Goal: Task Accomplishment & Management: Manage account settings

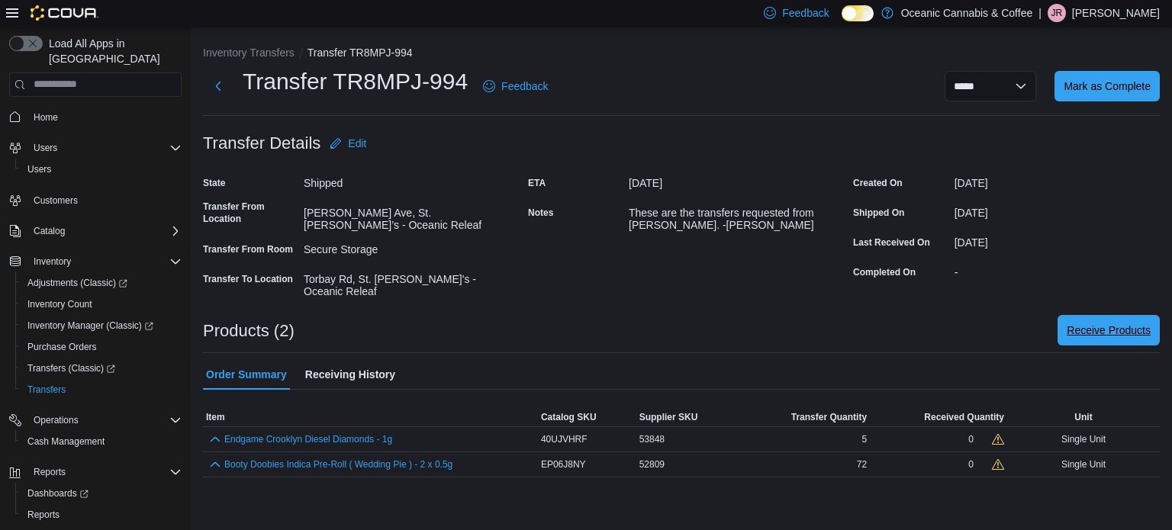
click at [1059, 321] on button "Receive Products" at bounding box center [1109, 330] width 102 height 31
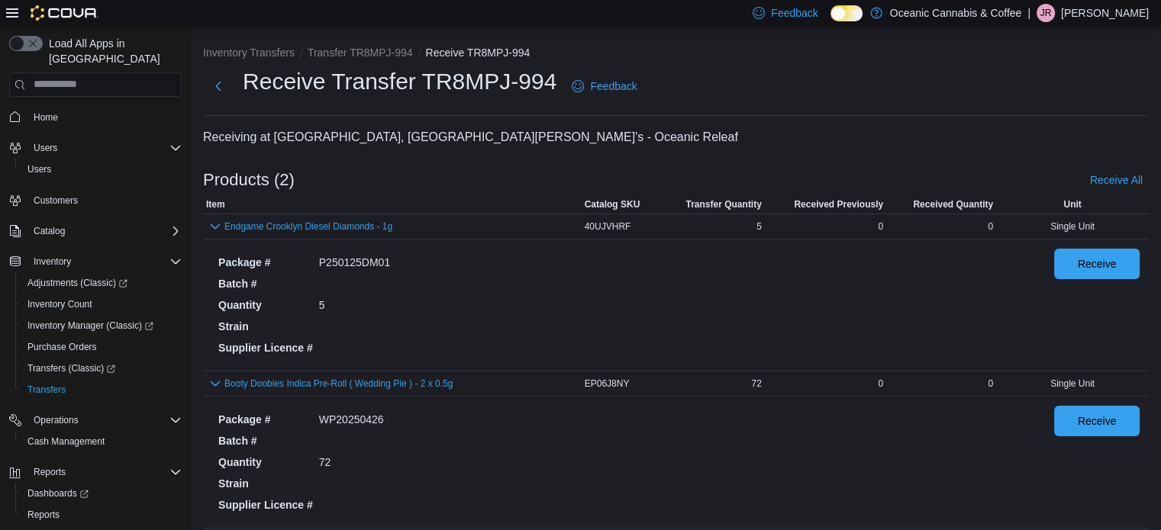
click at [1069, 297] on div "Receive" at bounding box center [1096, 305] width 85 height 113
click at [1089, 270] on span "Receive" at bounding box center [1097, 263] width 39 height 15
drag, startPoint x: 1103, startPoint y: 421, endPoint x: 1053, endPoint y: 411, distance: 50.4
click at [1099, 421] on span "Receive" at bounding box center [1097, 421] width 39 height 15
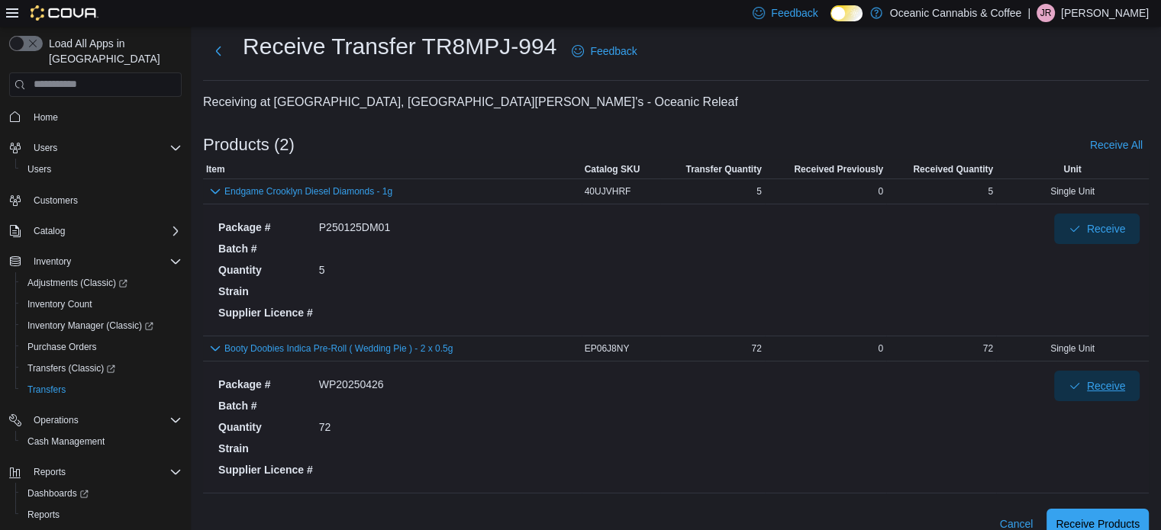
scroll to position [55, 0]
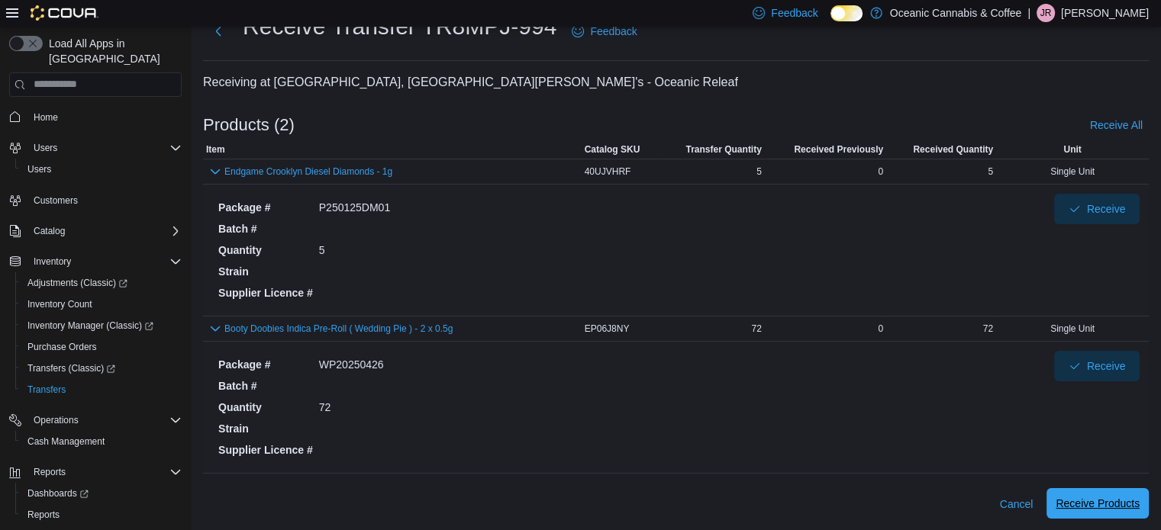
click at [1127, 511] on span "Receive Products" at bounding box center [1098, 503] width 84 height 31
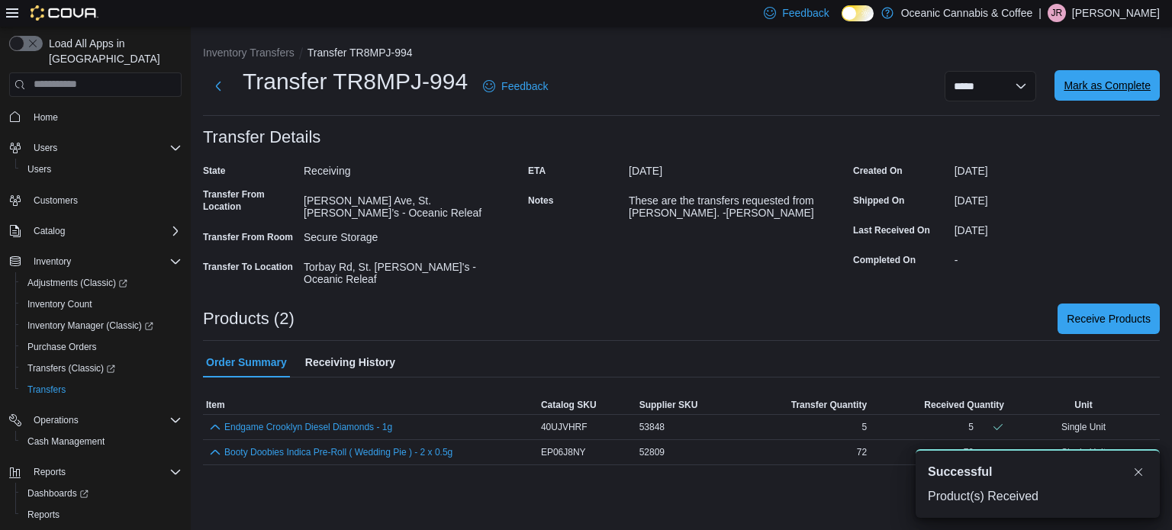
click at [1084, 83] on span "Mark as Complete" at bounding box center [1107, 85] width 87 height 15
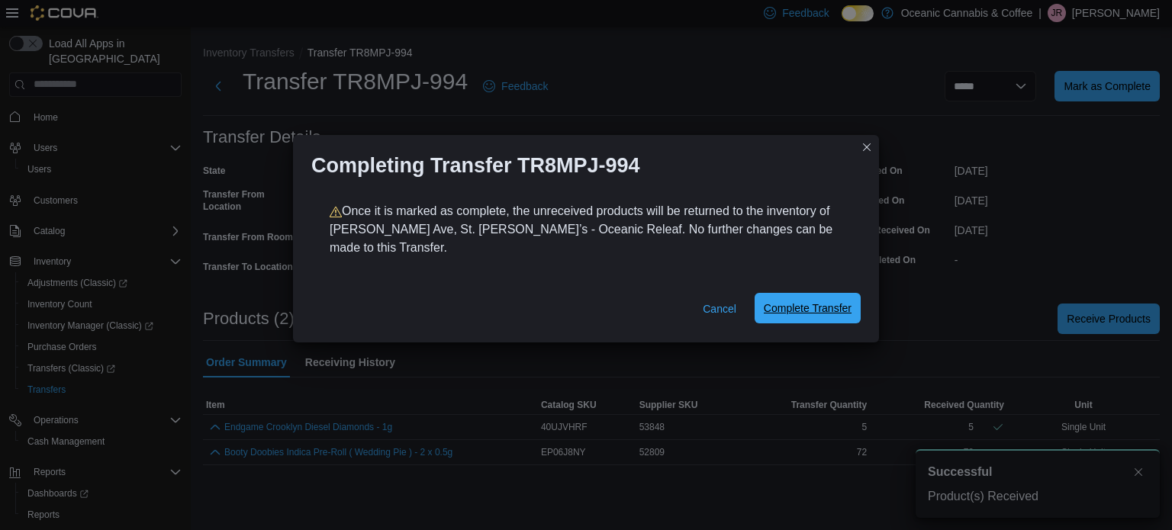
click at [790, 301] on span "Complete Transfer" at bounding box center [808, 308] width 88 height 15
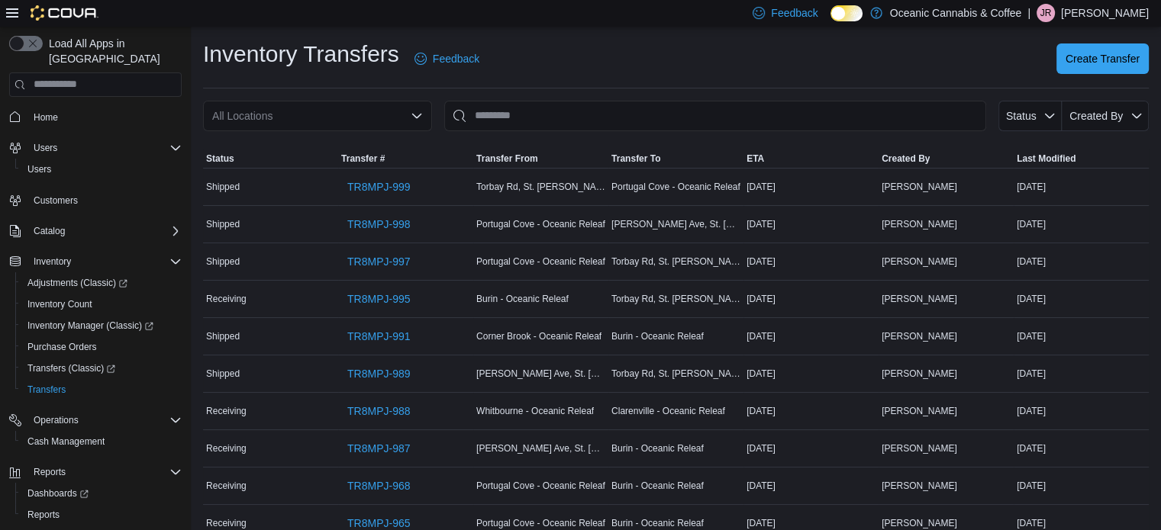
click at [623, 45] on div "Inventory Transfers Feedback Create Transfer" at bounding box center [676, 59] width 946 height 40
click at [96, 295] on link "Inventory Count" at bounding box center [59, 304] width 77 height 18
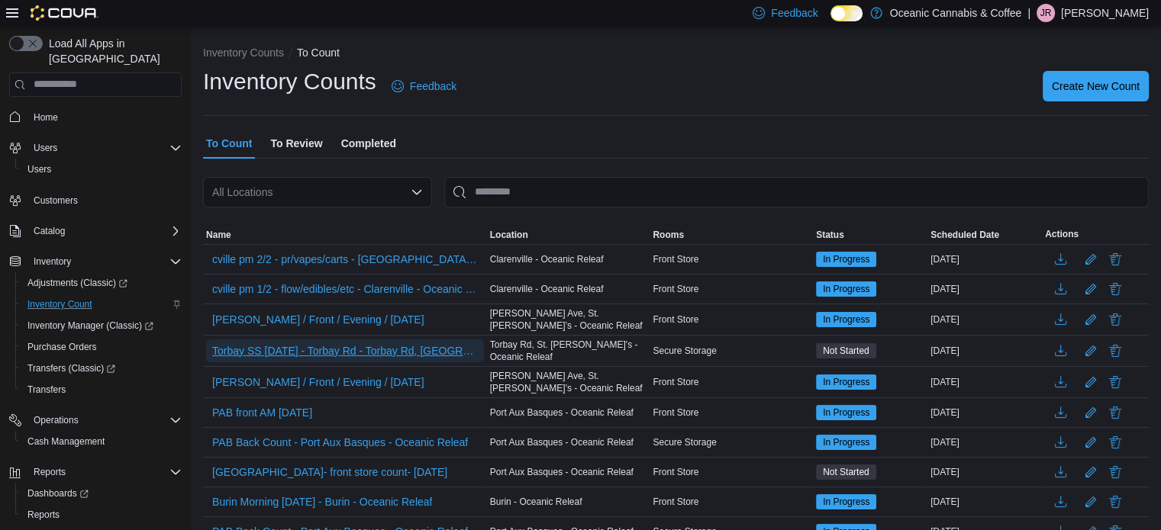
click at [453, 343] on span "Torbay SS Sept 10,25 - Torbay Rd - Torbay Rd, St. John's - Oceanic Releaf - Rec…" at bounding box center [345, 350] width 266 height 15
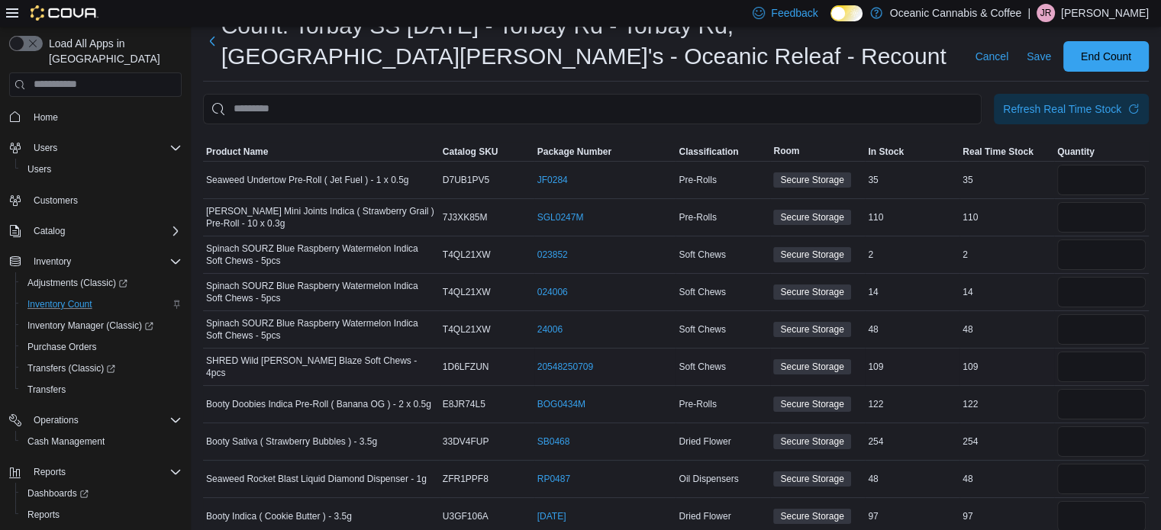
scroll to position [108, 0]
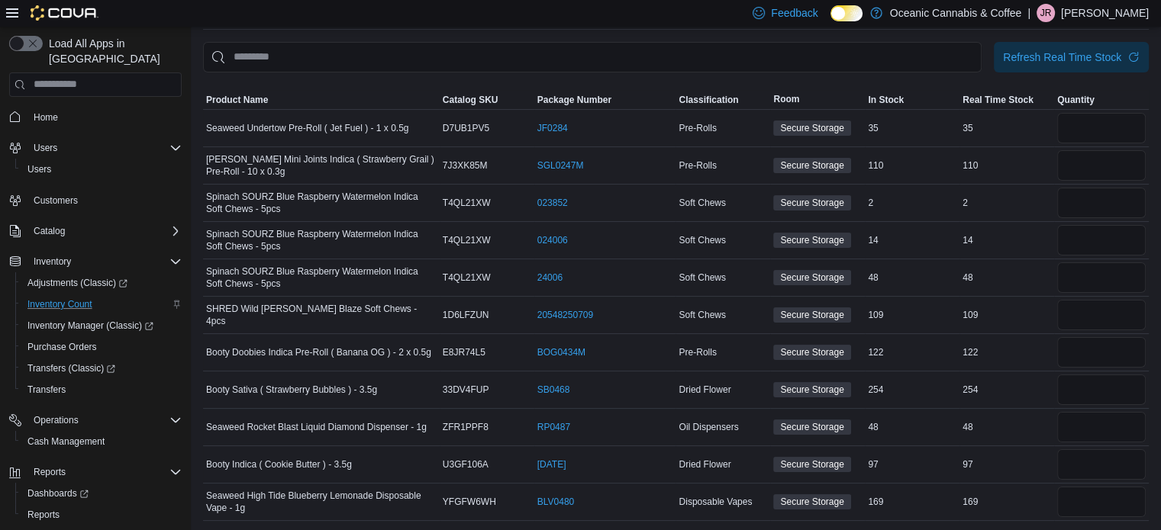
click at [12, 8] on icon at bounding box center [12, 13] width 12 height 12
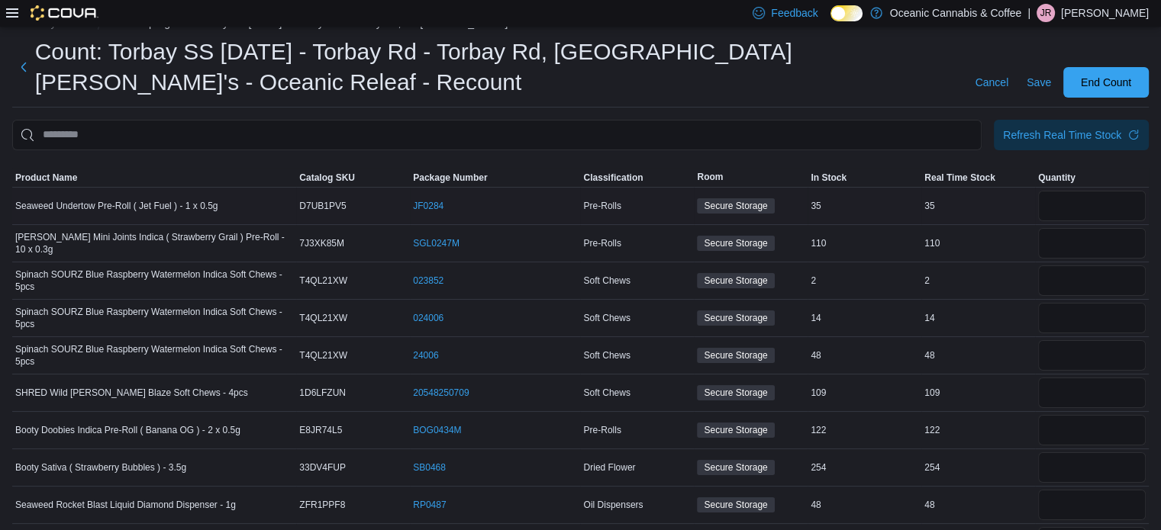
scroll to position [0, 0]
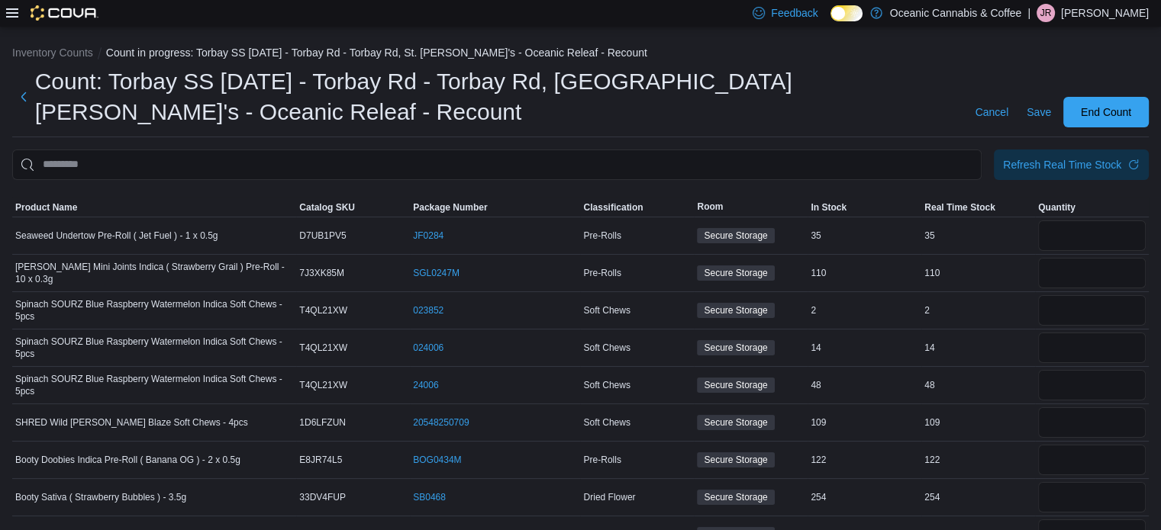
click at [9, 11] on icon at bounding box center [12, 13] width 12 height 12
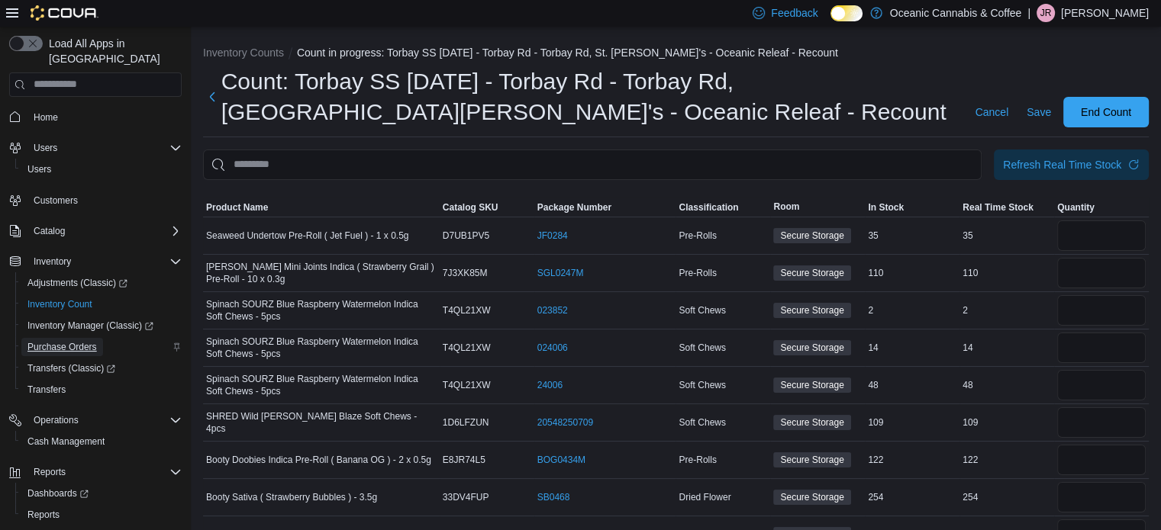
click at [82, 341] on span "Purchase Orders" at bounding box center [61, 347] width 69 height 12
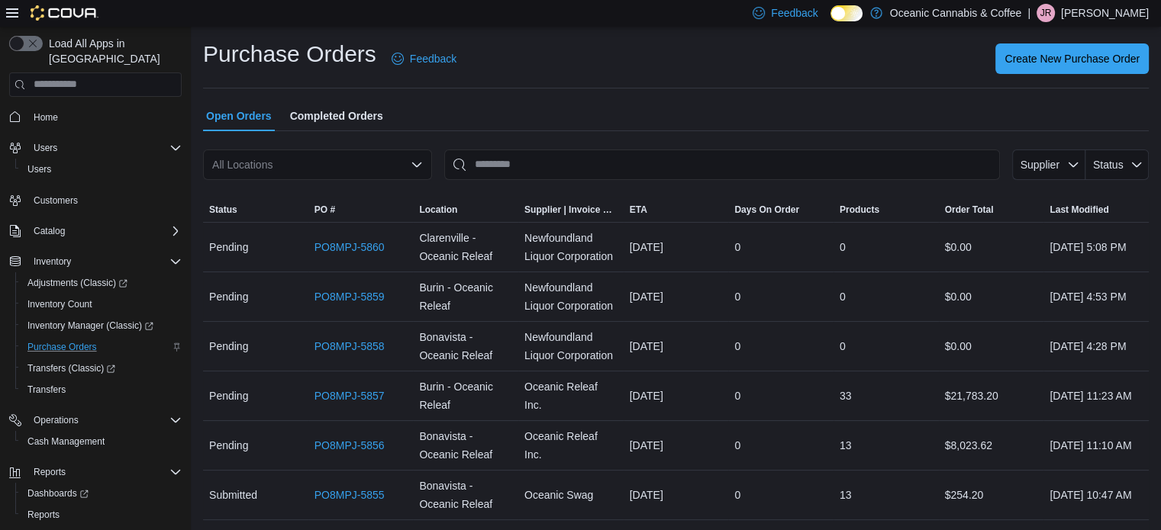
click at [598, 81] on div "Purchase Orders Feedback Create New Purchase Order" at bounding box center [676, 64] width 946 height 50
click at [17, 14] on icon at bounding box center [12, 12] width 12 height 9
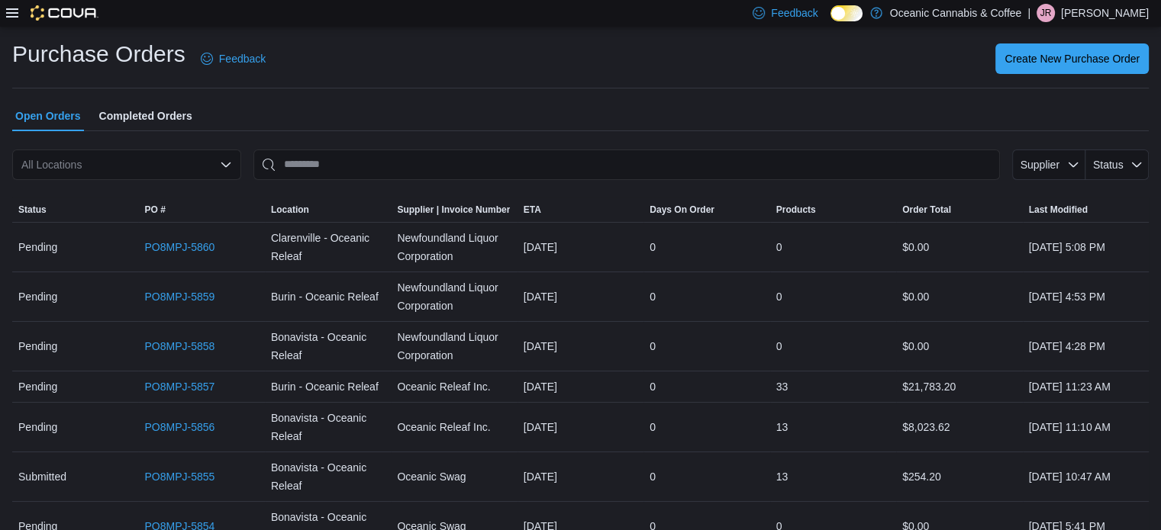
click at [165, 172] on div "All Locations" at bounding box center [126, 165] width 229 height 31
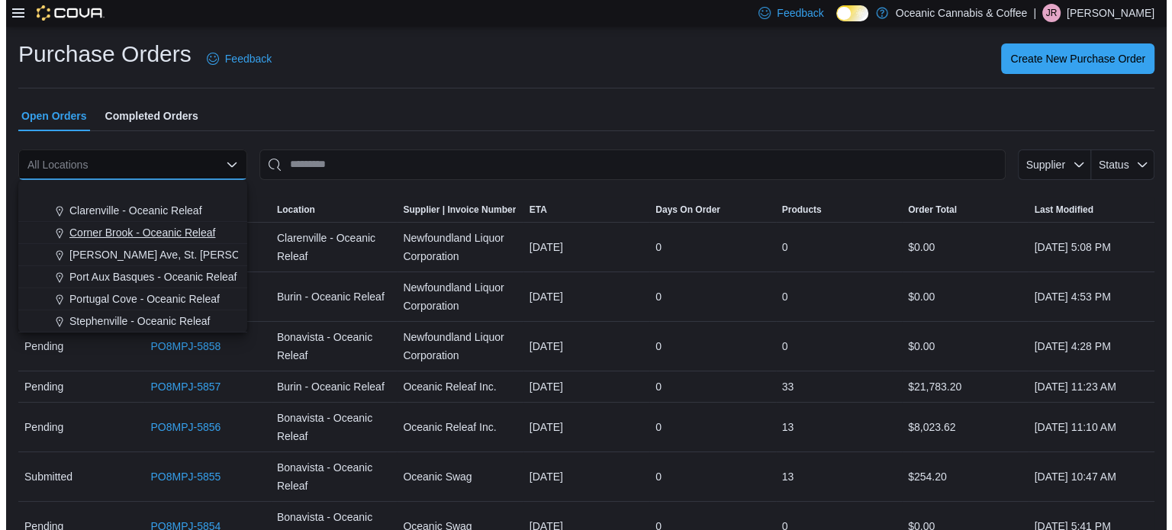
scroll to position [91, 0]
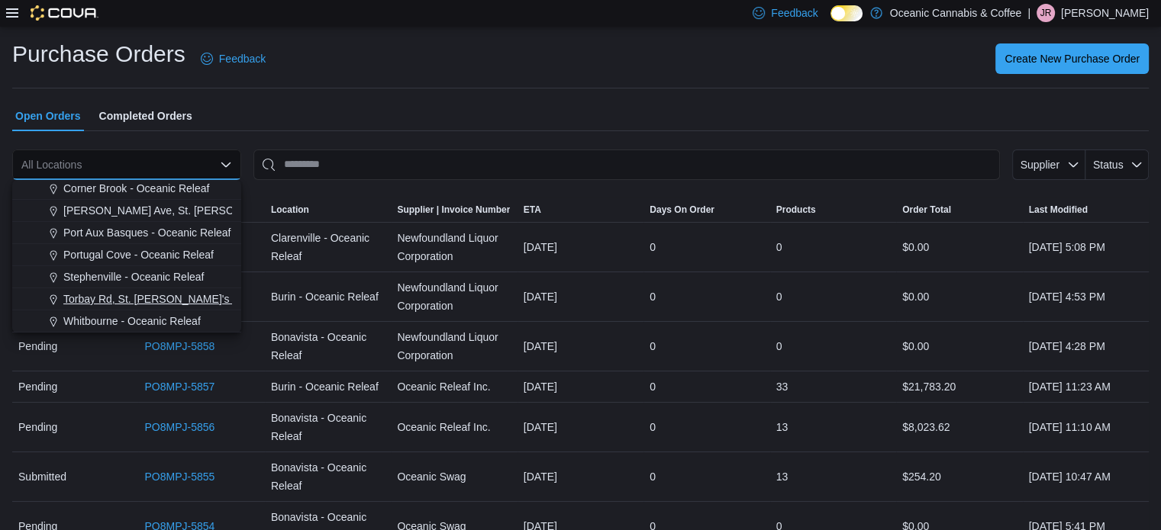
click at [175, 295] on span "Torbay Rd, St. [PERSON_NAME]'s - Oceanic Releaf" at bounding box center [187, 299] width 249 height 15
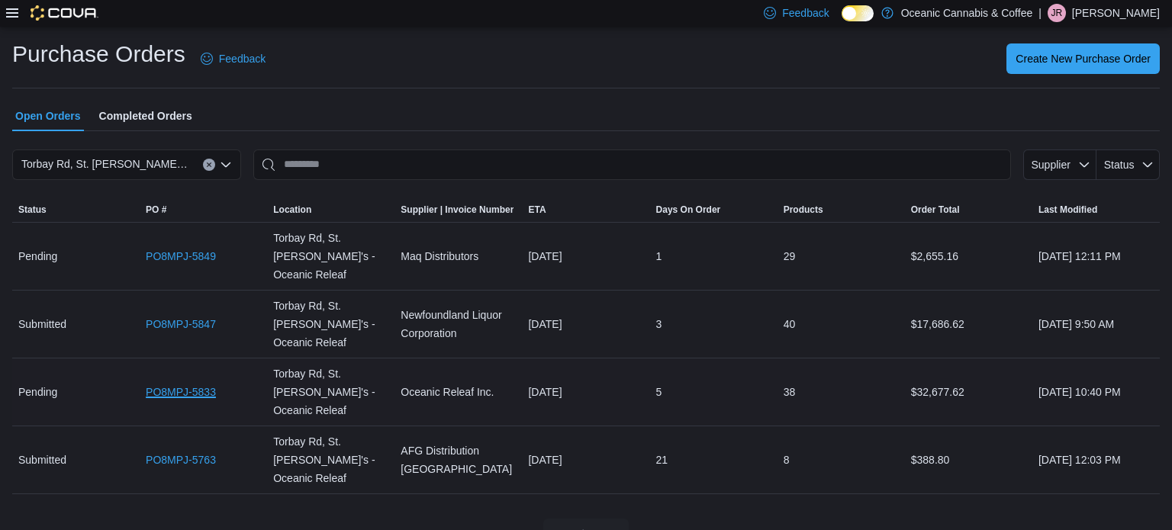
click at [182, 383] on link "PO8MPJ-5833" at bounding box center [181, 392] width 70 height 18
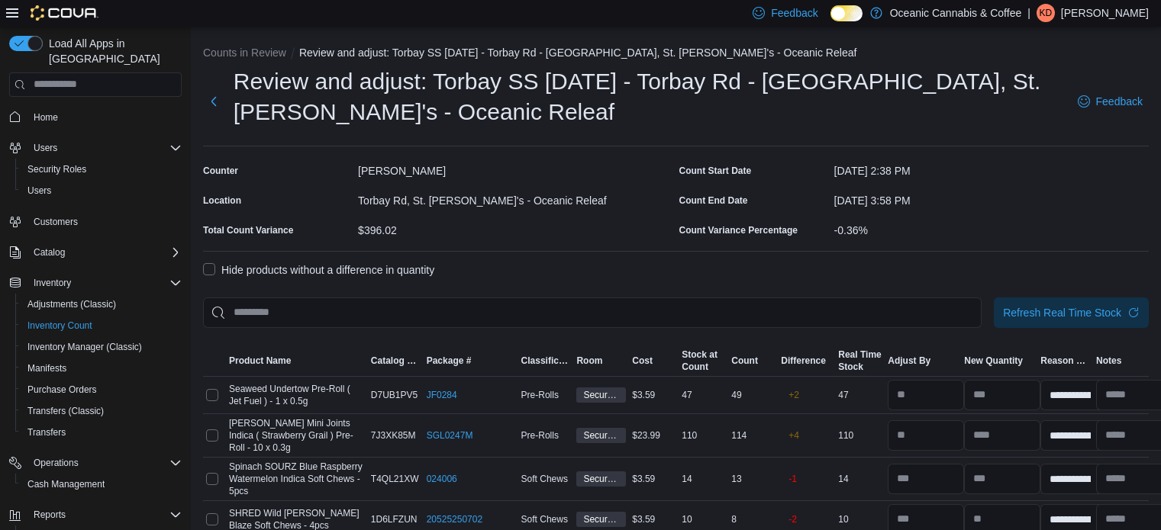
select select "**********"
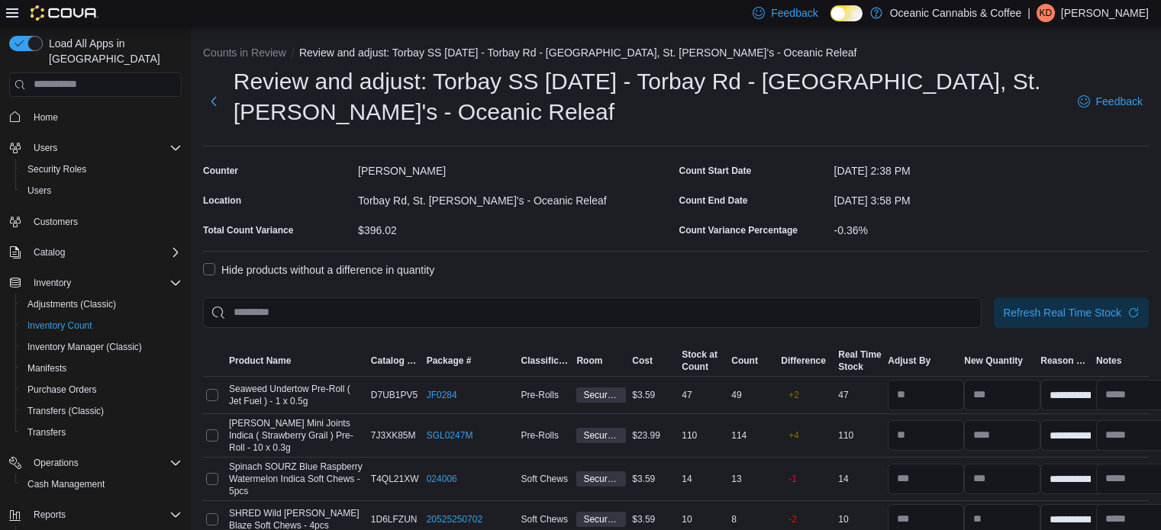
select select "**********"
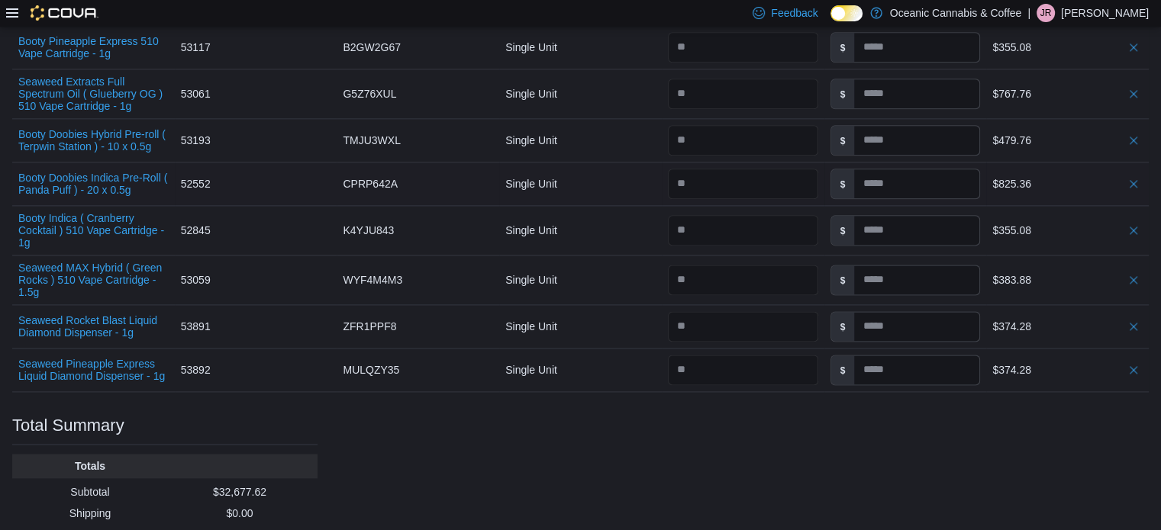
scroll to position [1984, 0]
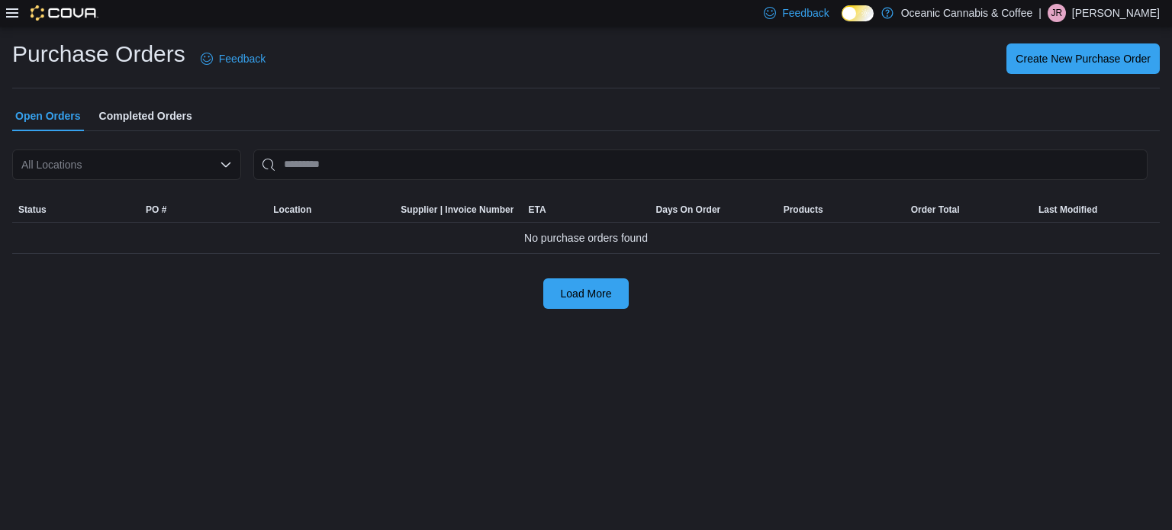
click at [217, 166] on div "All Locations" at bounding box center [126, 165] width 229 height 31
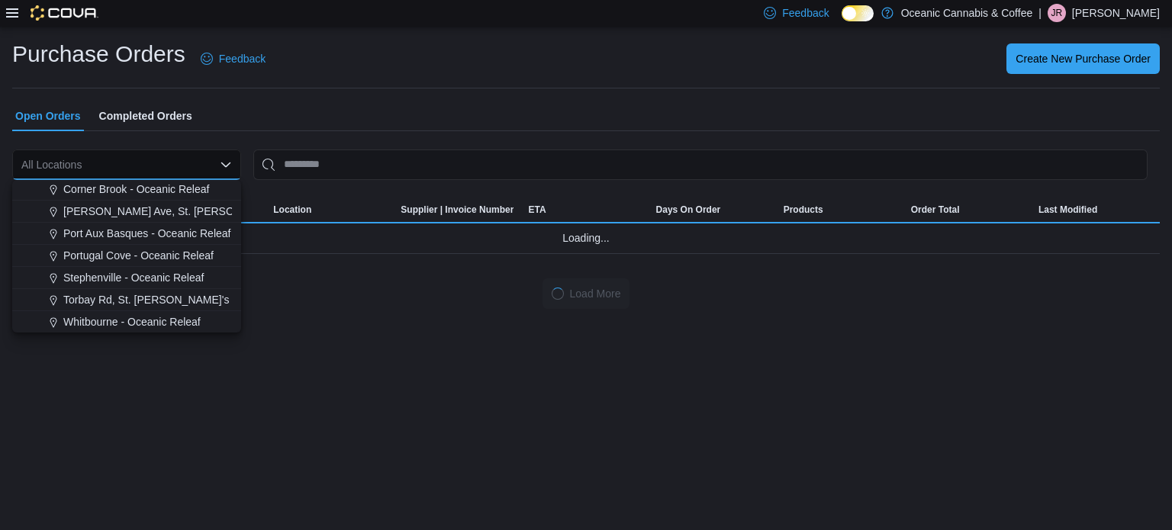
scroll to position [91, 0]
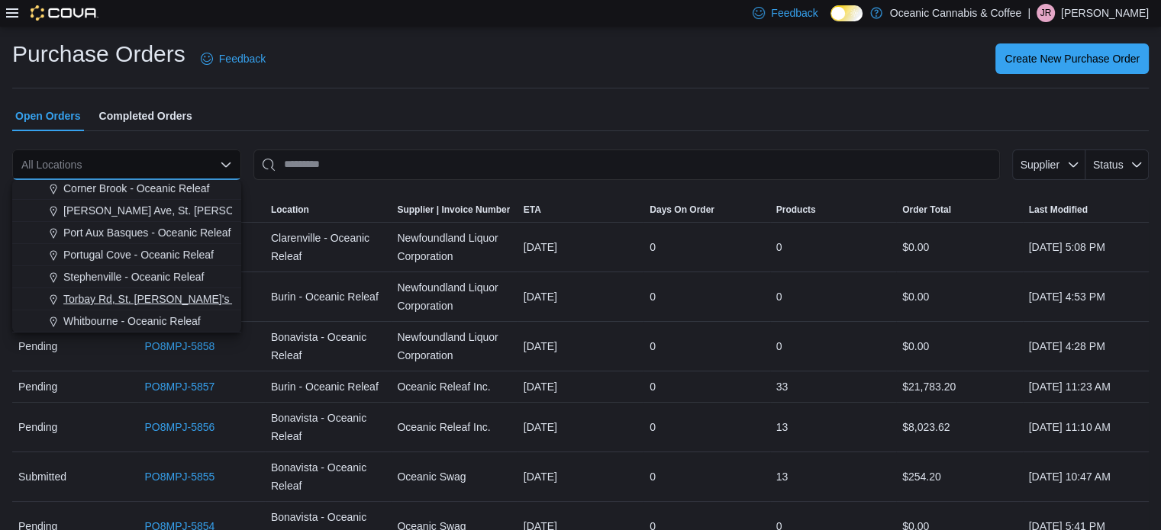
click at [160, 305] on span "Torbay Rd, St. [PERSON_NAME]'s - Oceanic Releaf" at bounding box center [187, 299] width 249 height 15
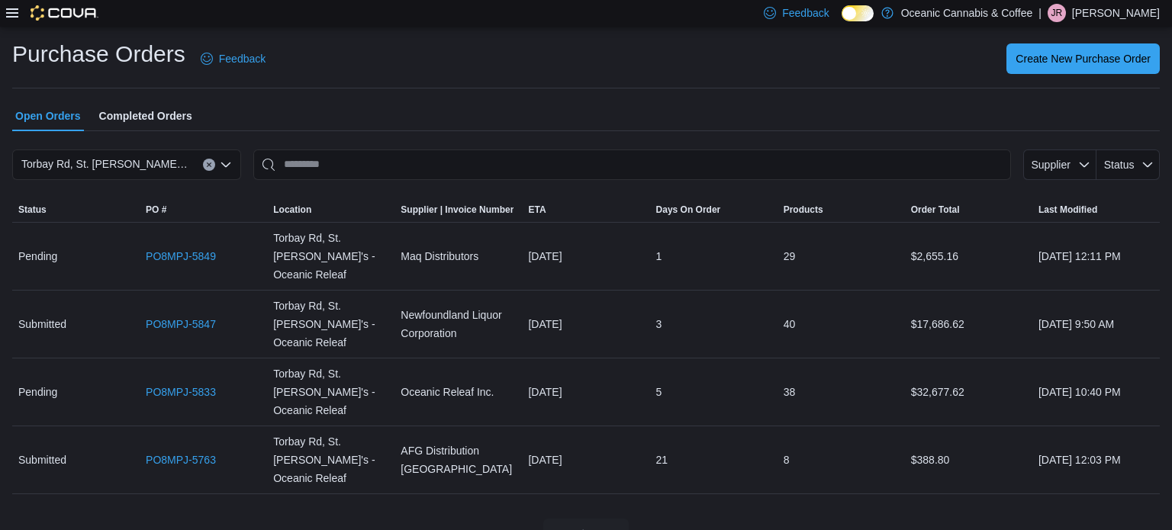
click at [340, 88] on hr at bounding box center [586, 88] width 1148 height 1
click at [201, 315] on link "PO8MPJ-5847" at bounding box center [181, 324] width 70 height 18
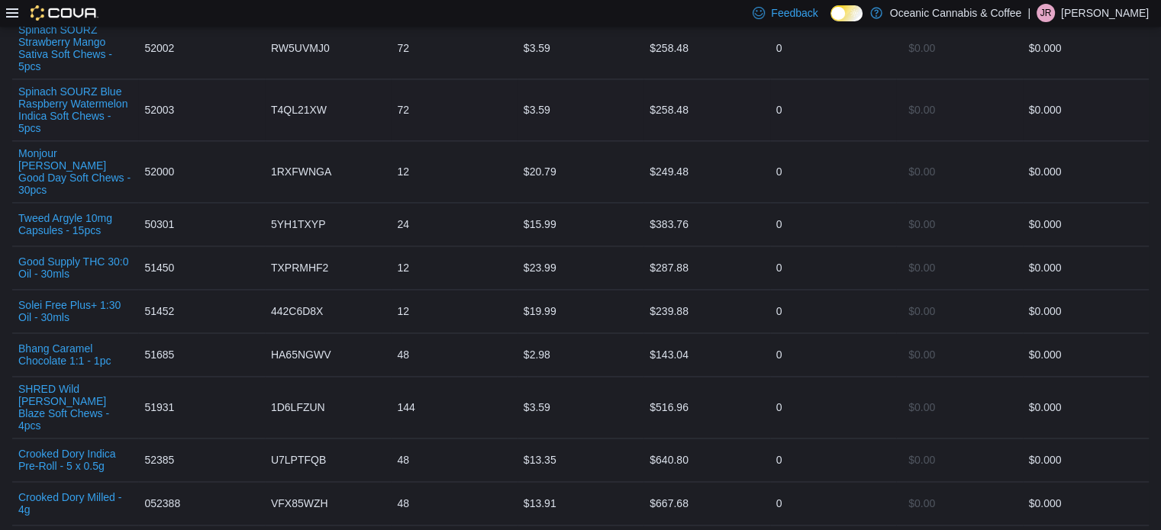
scroll to position [2137, 0]
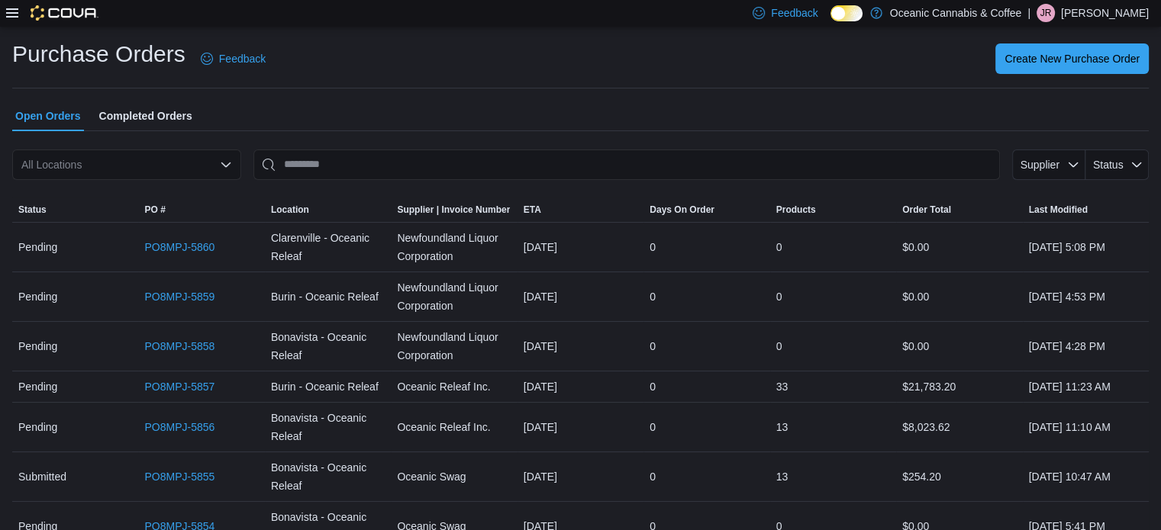
click at [160, 163] on div "All Locations" at bounding box center [126, 165] width 229 height 31
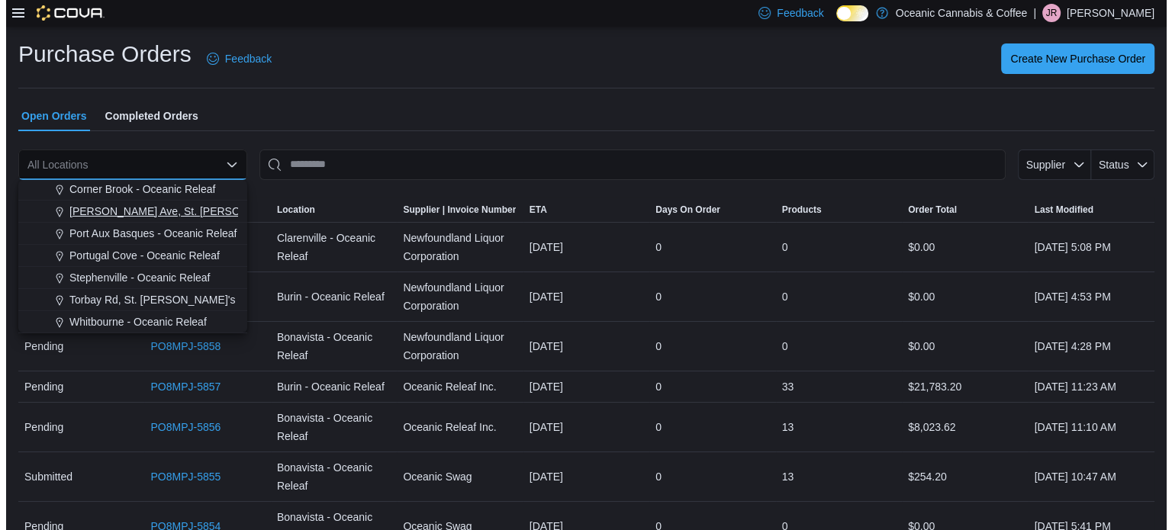
scroll to position [91, 0]
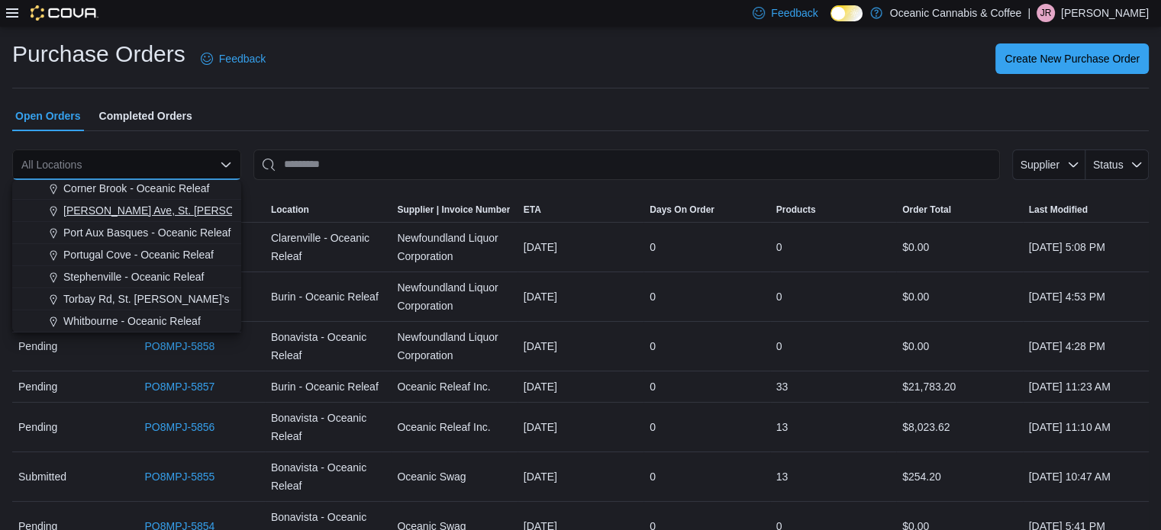
click at [143, 295] on span "Torbay Rd, St. [PERSON_NAME]'s - Oceanic Releaf" at bounding box center [187, 299] width 249 height 15
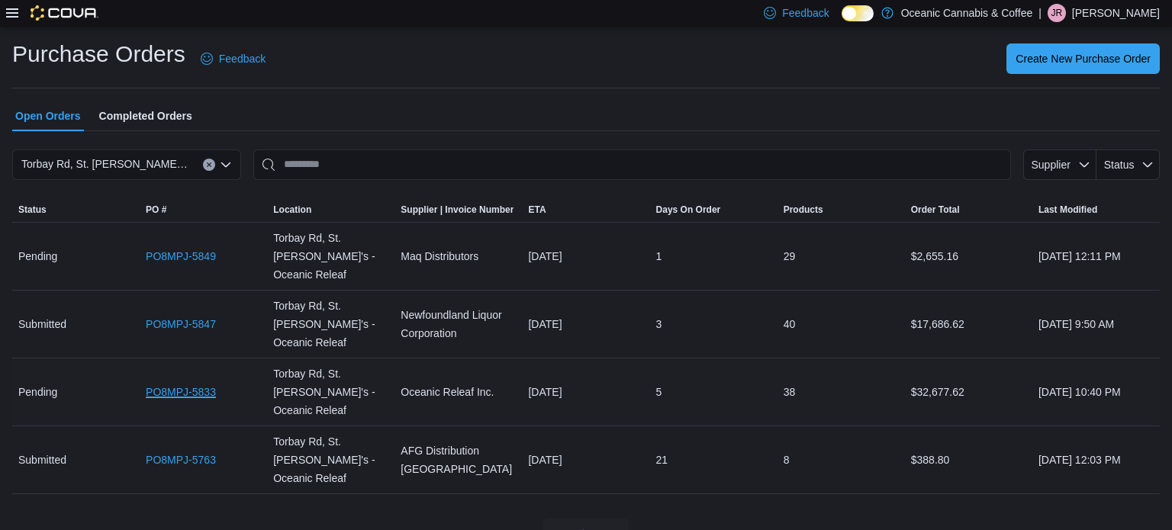
click at [198, 383] on link "PO8MPJ-5833" at bounding box center [181, 392] width 70 height 18
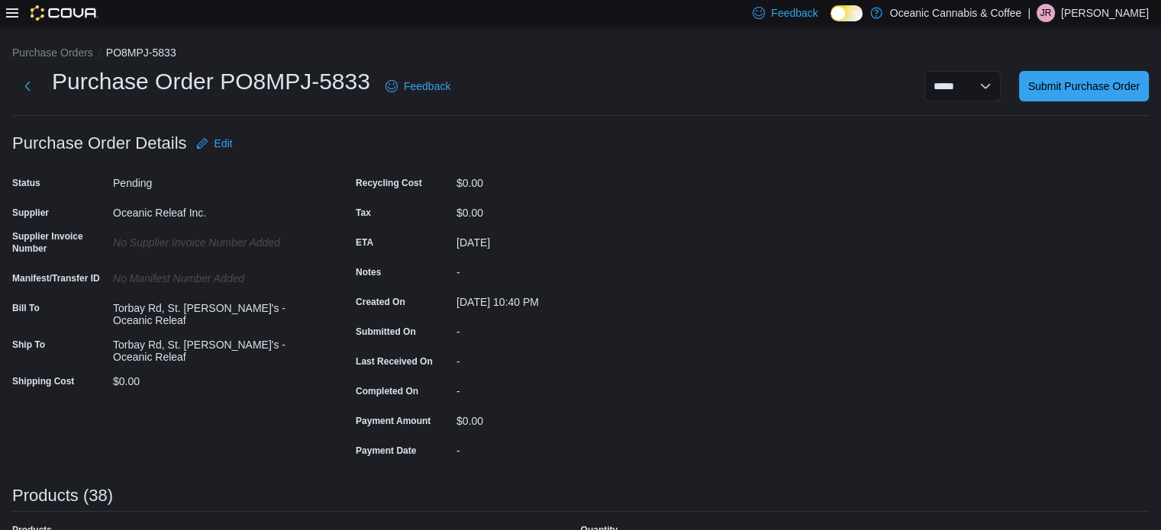
click at [601, 228] on div "Recycling Cost $0.00 Tax $0.00 ETA [DATE] Notes - Created On [DATE] 10:40 PM Su…" at bounding box center [508, 317] width 305 height 292
click at [12, 10] on icon at bounding box center [12, 13] width 12 height 12
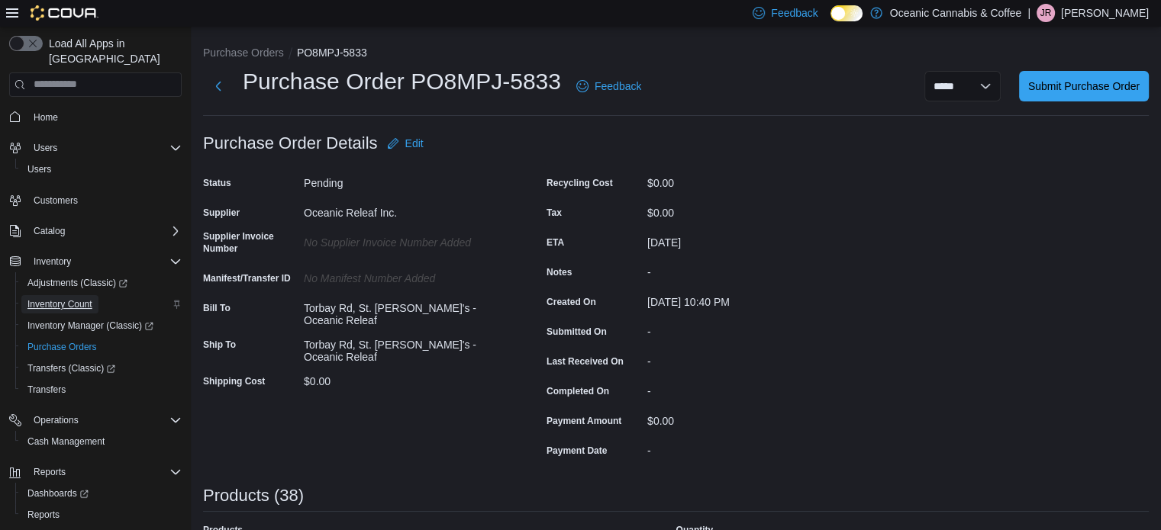
click at [71, 298] on span "Inventory Count" at bounding box center [59, 304] width 65 height 12
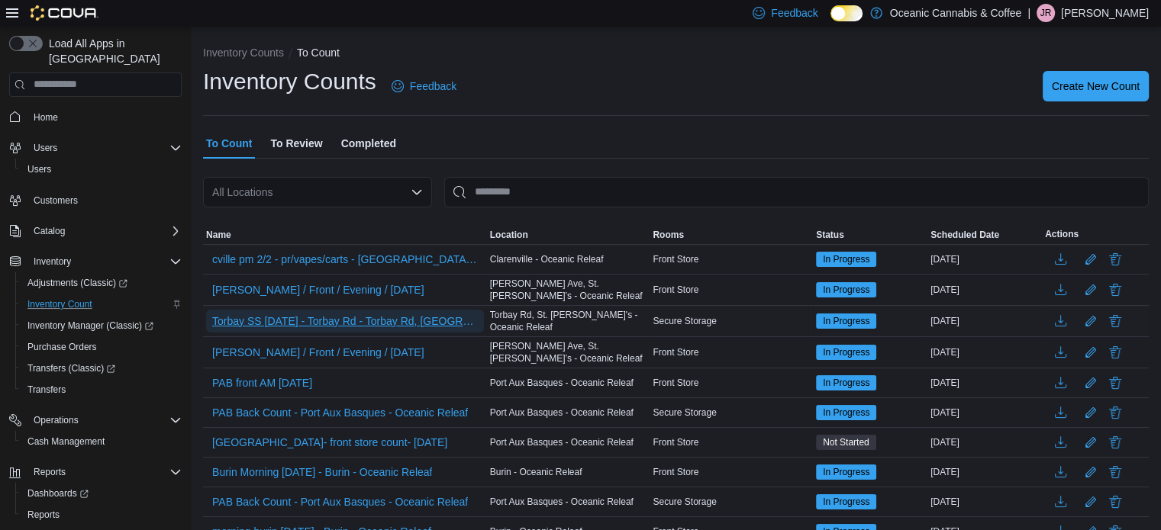
click at [299, 314] on span "Torbay SS Sept 10,25 - Torbay Rd - Torbay Rd, St. John's - Oceanic Releaf - Rec…" at bounding box center [345, 321] width 266 height 15
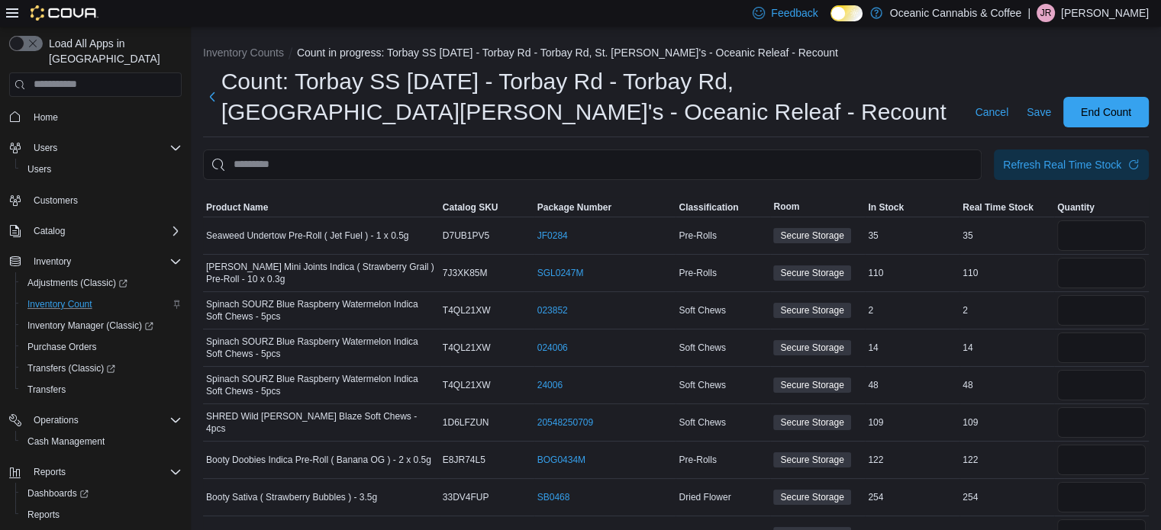
click at [15, 24] on div at bounding box center [52, 13] width 92 height 27
click at [1085, 176] on span "Refresh Real Time Stock" at bounding box center [1071, 164] width 137 height 31
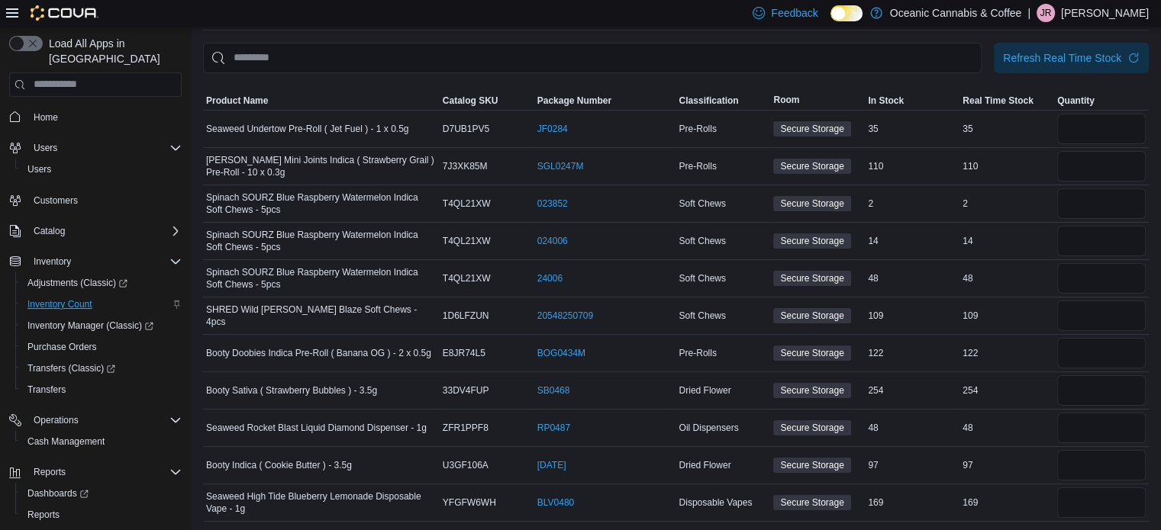
scroll to position [108, 0]
click at [1044, 55] on div "Refresh Real Time Stock" at bounding box center [1062, 56] width 118 height 15
click at [1107, 121] on input "number" at bounding box center [1101, 128] width 89 height 31
type input "**"
click at [946, 119] on div "35" at bounding box center [912, 128] width 95 height 18
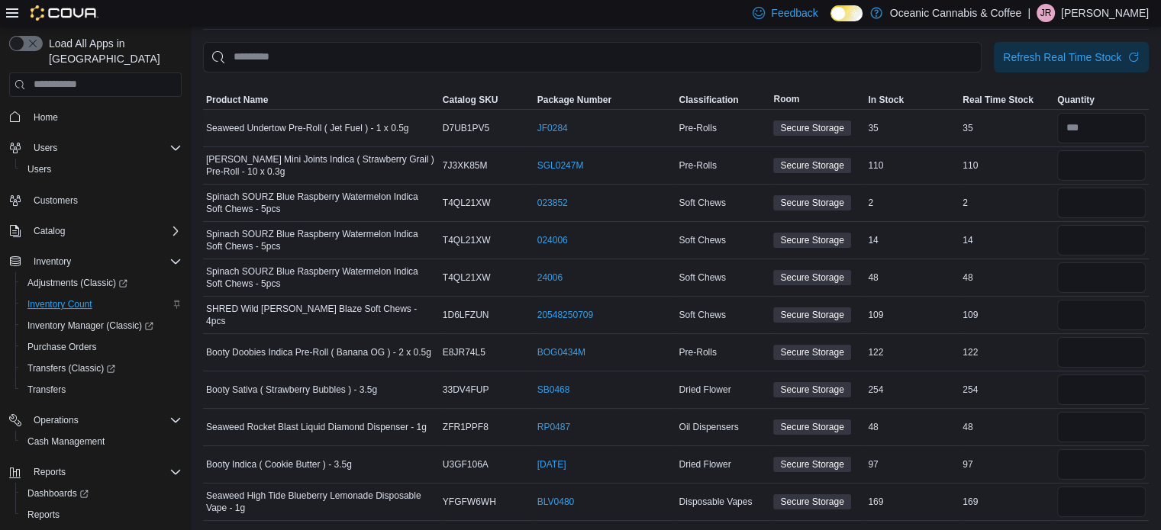
click at [930, 127] on div "35" at bounding box center [912, 128] width 95 height 18
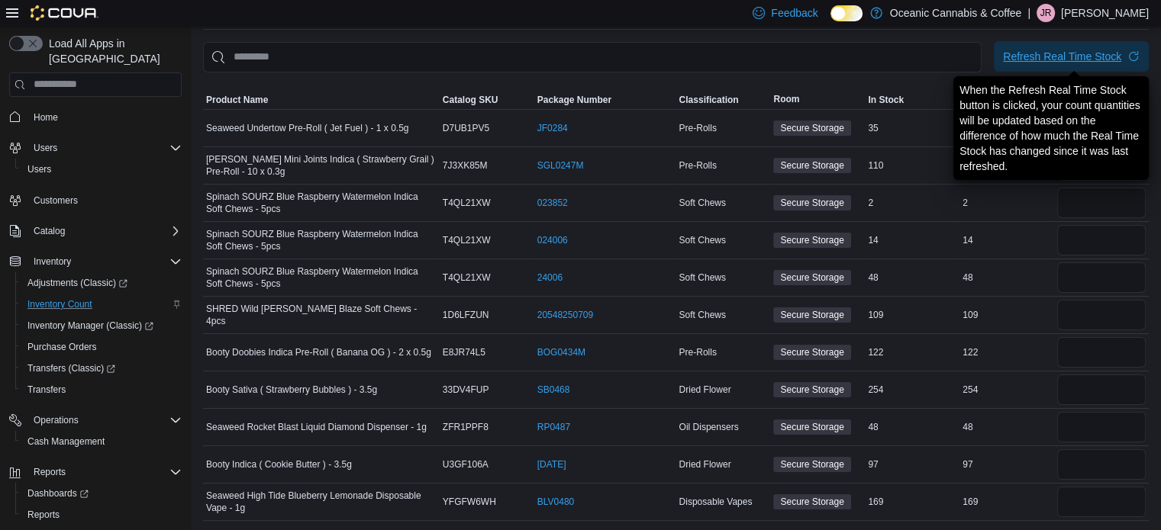
click at [1056, 60] on div "Refresh Real Time Stock" at bounding box center [1062, 56] width 118 height 15
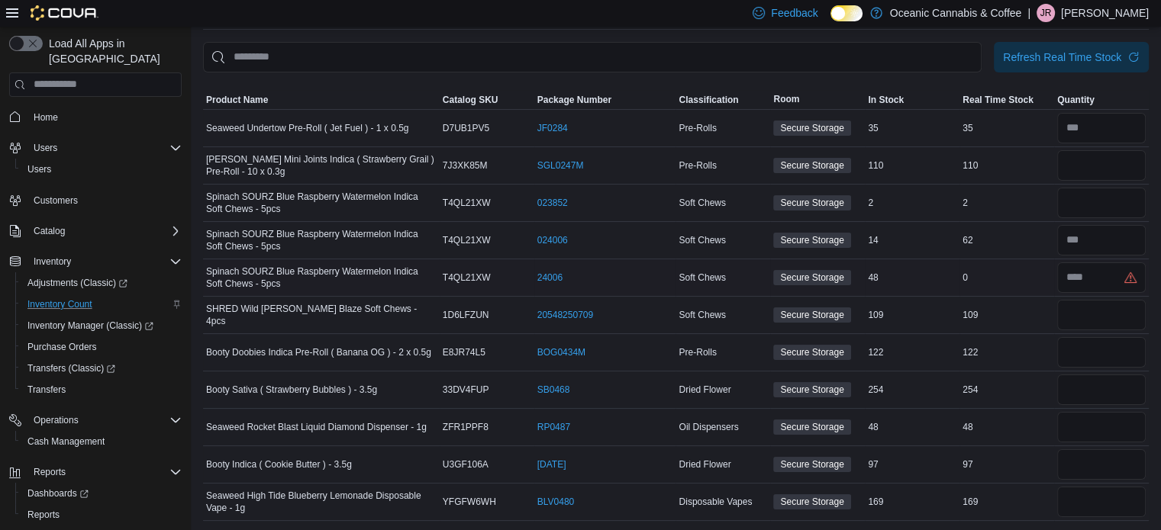
click at [925, 275] on div "48" at bounding box center [912, 278] width 95 height 18
click at [1091, 239] on input "number" at bounding box center [1101, 240] width 89 height 31
type input "**"
click at [1023, 276] on div "0" at bounding box center [1006, 278] width 95 height 18
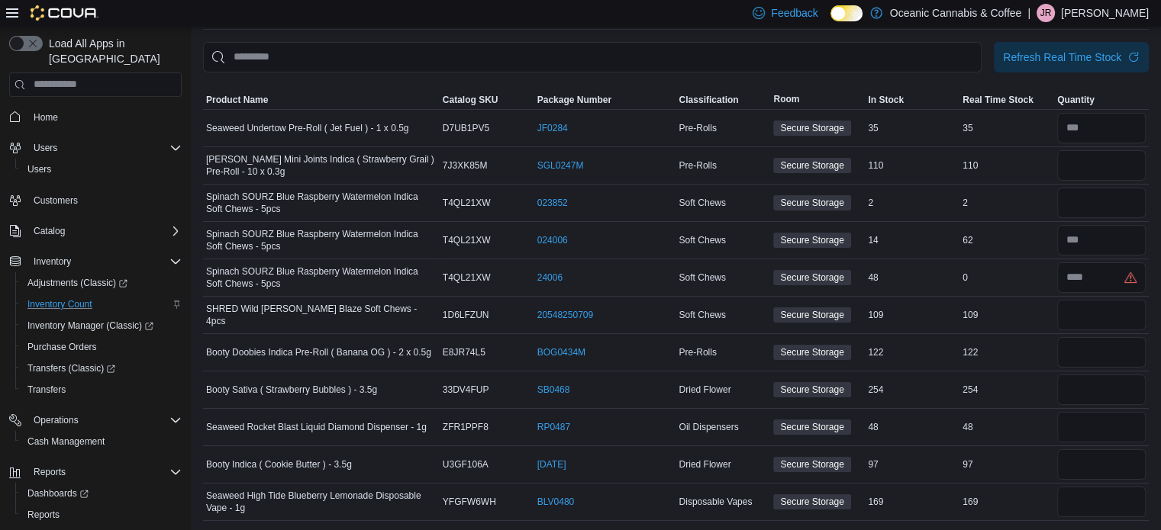
click at [1023, 276] on div "0" at bounding box center [1006, 278] width 95 height 18
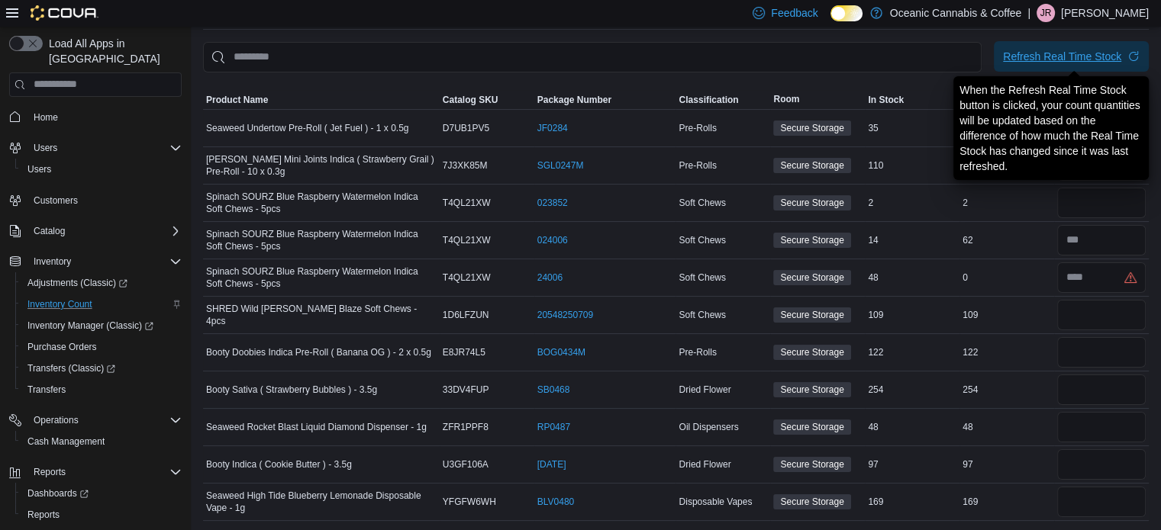
click at [1046, 53] on div "Refresh Real Time Stock" at bounding box center [1062, 56] width 118 height 15
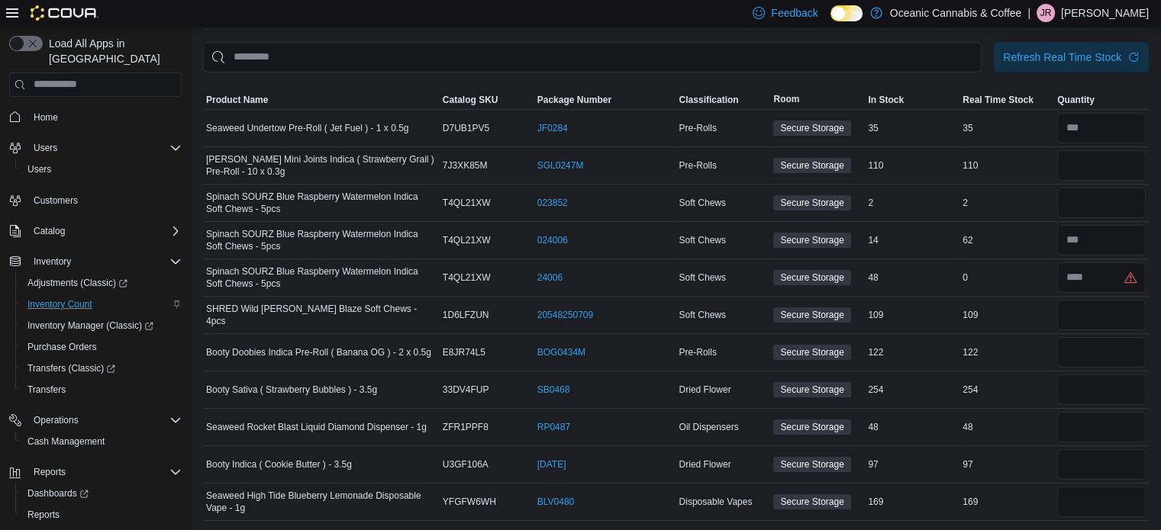
click at [1038, 279] on div "0" at bounding box center [1006, 278] width 95 height 18
click at [1042, 57] on div "Refresh Real Time Stock" at bounding box center [1062, 56] width 118 height 15
click at [1014, 272] on div "0" at bounding box center [1006, 278] width 95 height 18
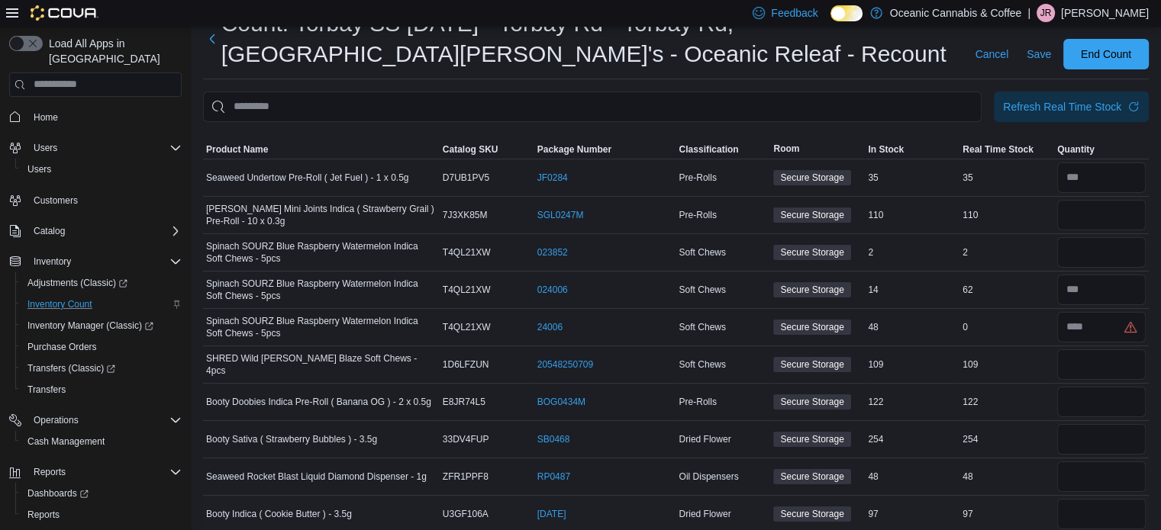
scroll to position [31, 0]
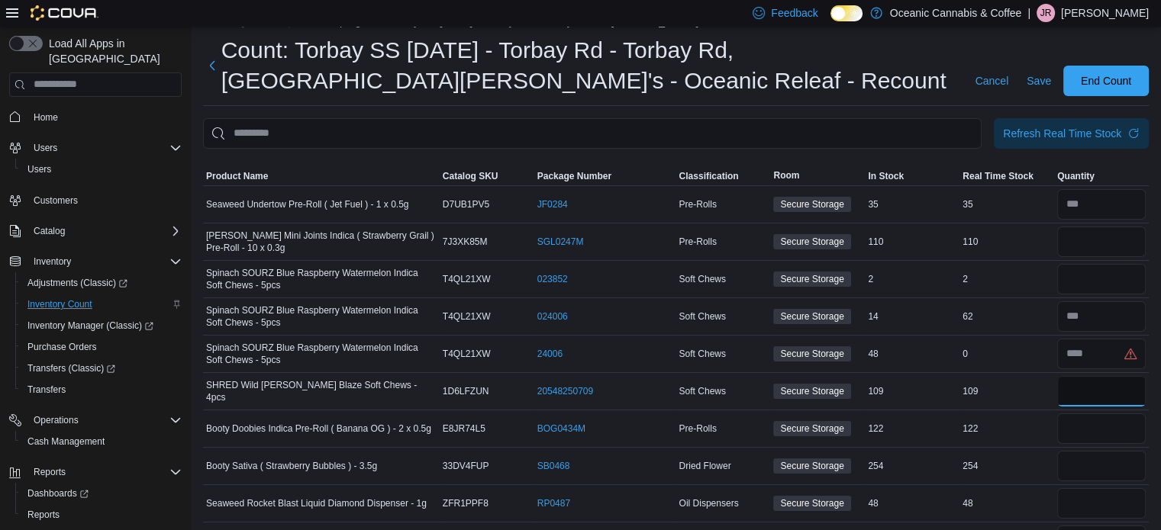
click at [1125, 390] on input "number" at bounding box center [1101, 391] width 89 height 31
type input "***"
click at [1033, 387] on div "109" at bounding box center [1006, 391] width 95 height 18
click at [1123, 240] on input "number" at bounding box center [1101, 242] width 89 height 31
type input "***"
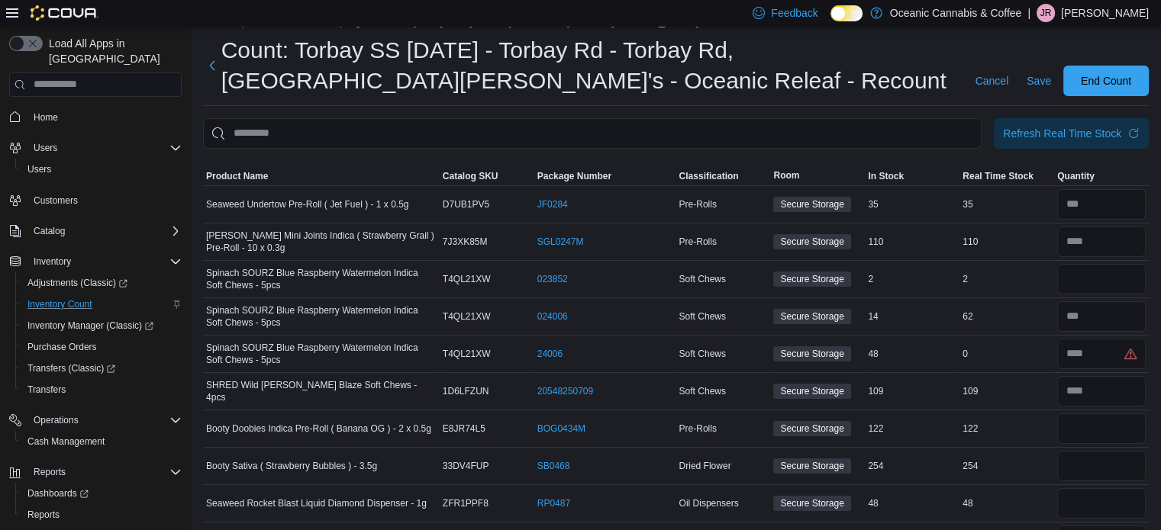
click at [1017, 320] on div "62" at bounding box center [1006, 317] width 95 height 18
click at [1095, 292] on input "number" at bounding box center [1101, 279] width 89 height 31
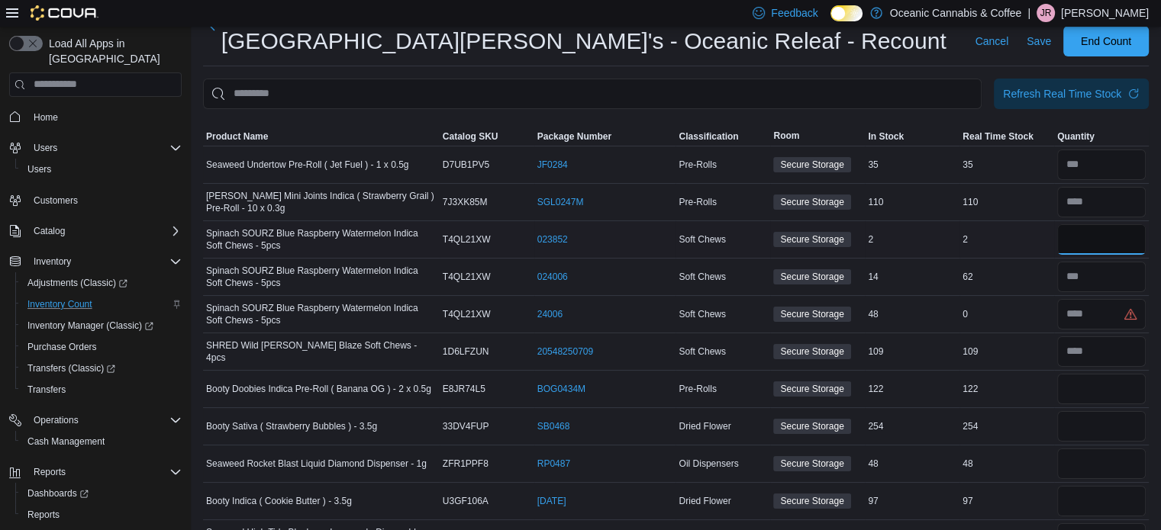
scroll to position [108, 0]
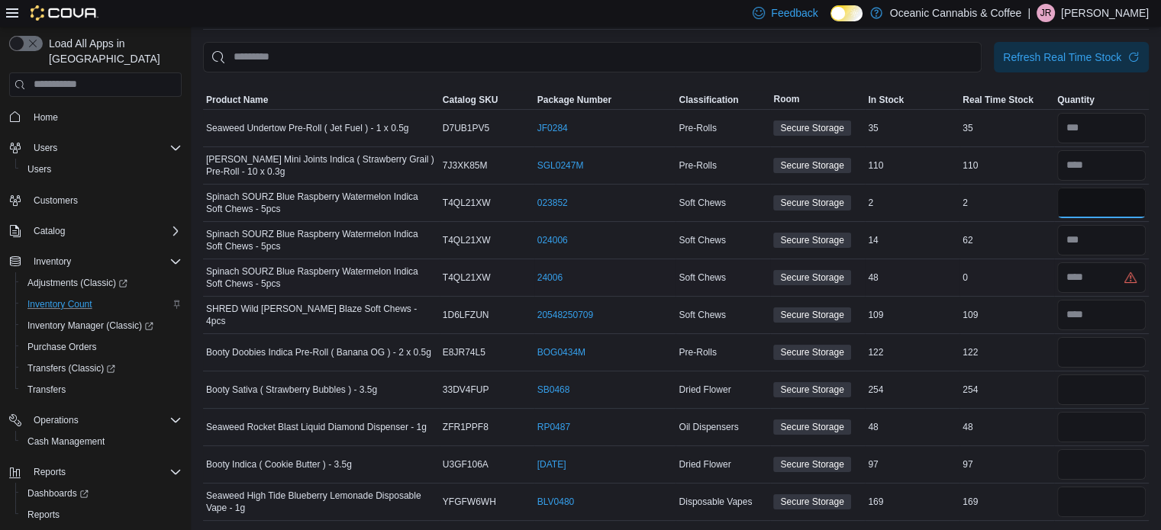
type input "*"
click at [1014, 283] on div "0" at bounding box center [1006, 278] width 95 height 18
click at [940, 313] on div "109" at bounding box center [912, 315] width 95 height 18
click at [1121, 272] on input "number" at bounding box center [1101, 278] width 89 height 31
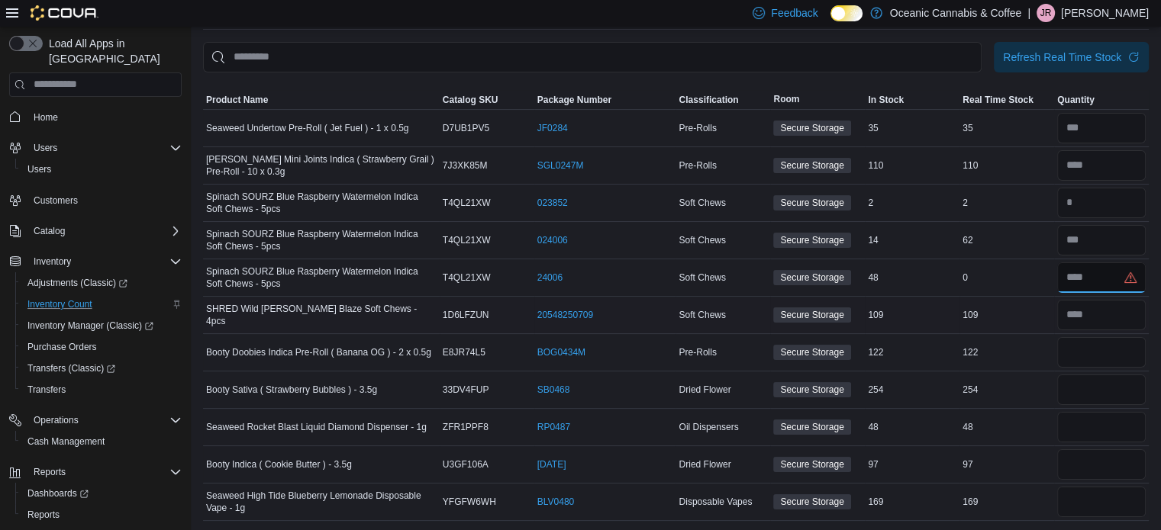
type input "*"
click at [1050, 320] on div "109" at bounding box center [1006, 315] width 95 height 18
click at [1014, 325] on td "Real Time Stock 109" at bounding box center [1006, 314] width 95 height 37
click at [1127, 363] on input "number" at bounding box center [1101, 352] width 89 height 31
type input "***"
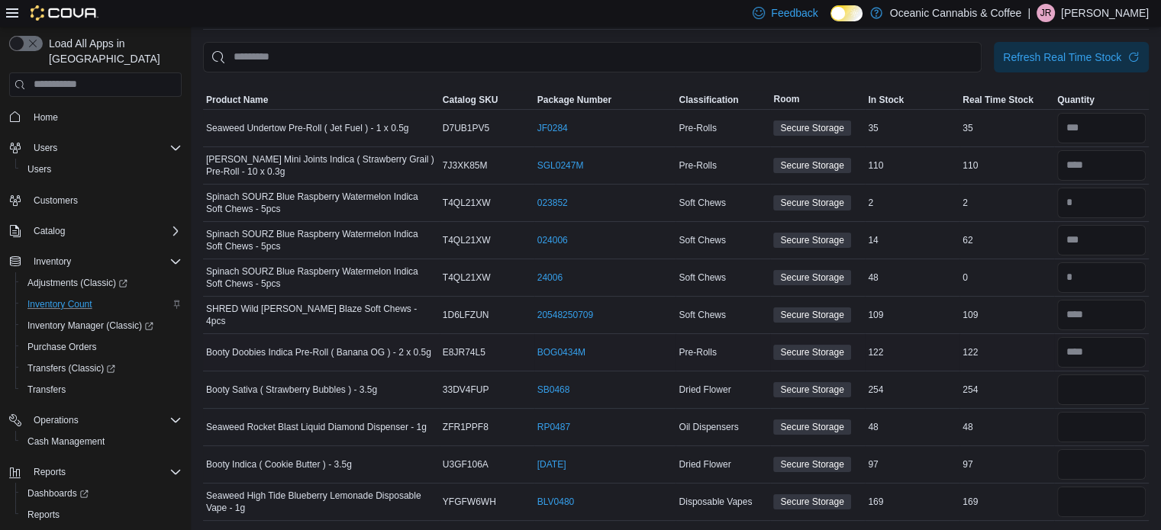
click at [1044, 345] on div "122" at bounding box center [1006, 352] width 95 height 18
click at [398, 76] on div at bounding box center [676, 82] width 946 height 18
click at [1067, 58] on div "Refresh Real Time Stock" at bounding box center [1062, 56] width 118 height 15
click at [920, 385] on div "254" at bounding box center [912, 390] width 95 height 18
click at [1101, 76] on div at bounding box center [676, 82] width 946 height 18
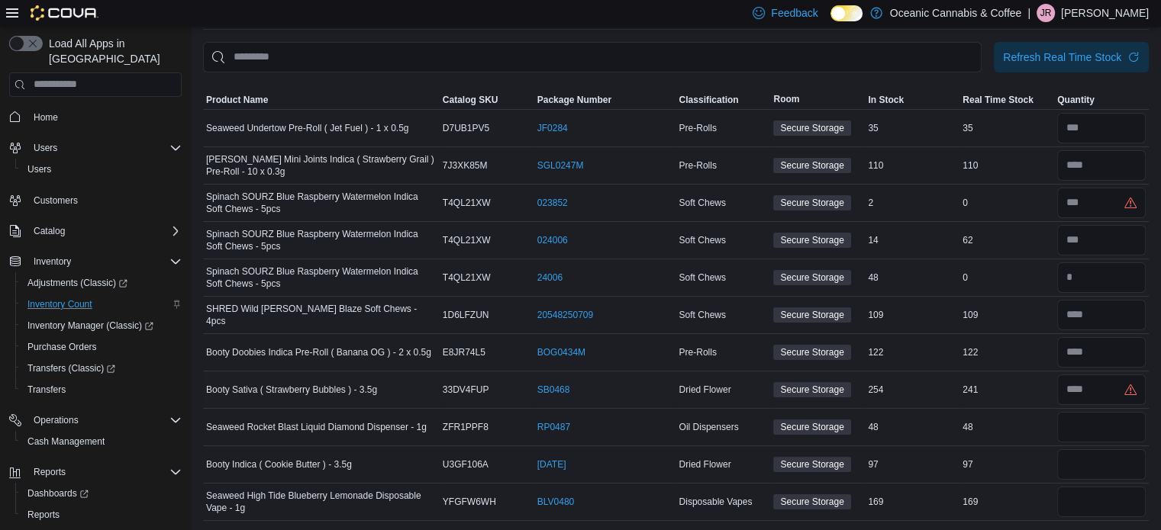
click at [1007, 384] on div "241" at bounding box center [1006, 390] width 95 height 18
click at [1116, 390] on input "number" at bounding box center [1101, 390] width 89 height 31
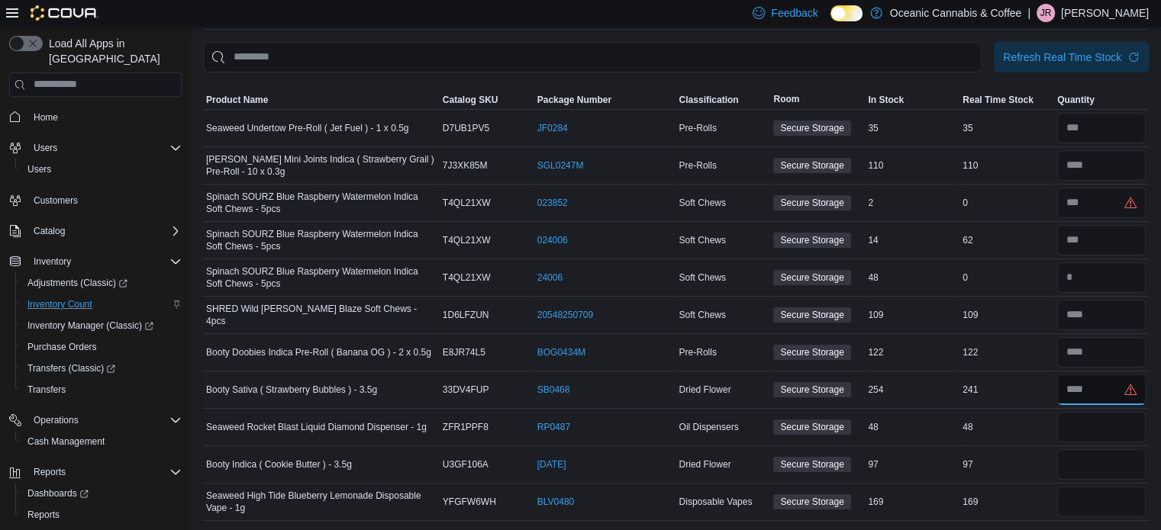
type input "***"
click at [1029, 387] on div "241" at bounding box center [1006, 390] width 95 height 18
click at [1001, 433] on div "48" at bounding box center [1006, 427] width 95 height 18
click at [1096, 417] on input "number" at bounding box center [1101, 427] width 89 height 31
type input "**"
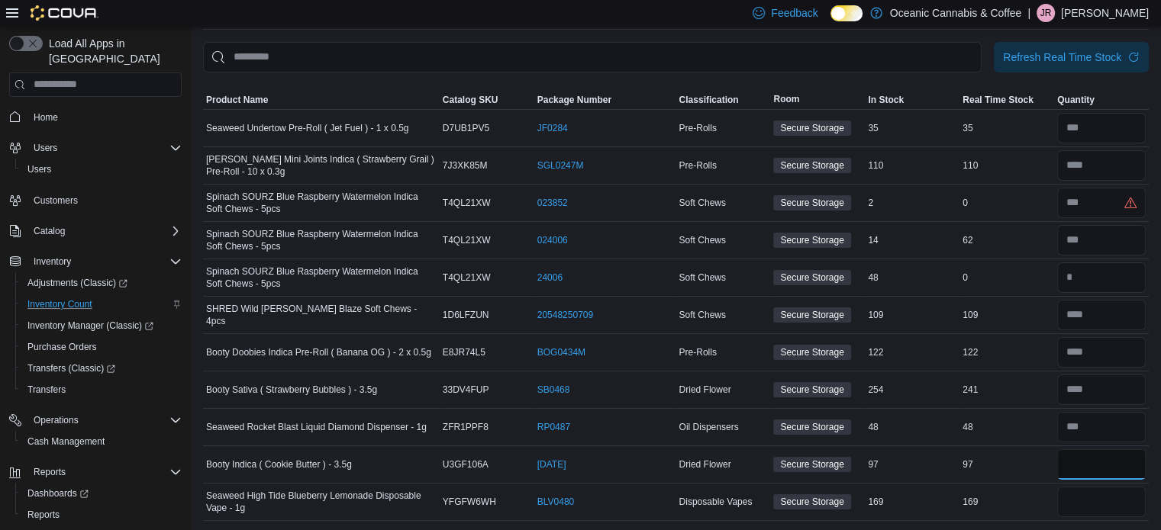
click at [1091, 468] on input "number" at bounding box center [1101, 465] width 89 height 31
type input "**"
click at [1091, 506] on input "number" at bounding box center [1101, 502] width 89 height 31
type input "***"
click at [1026, 202] on div "0" at bounding box center [1006, 203] width 95 height 18
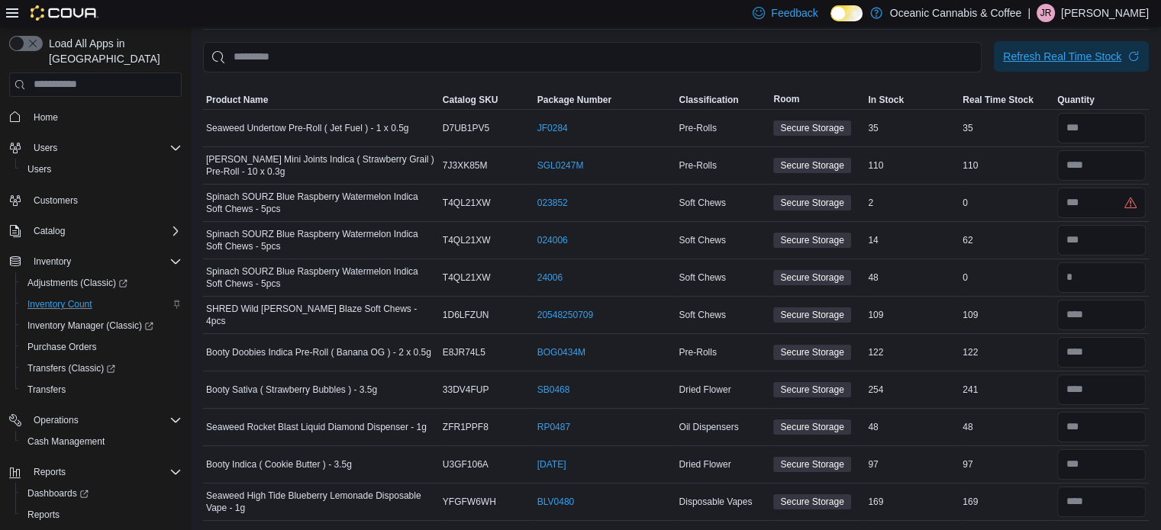
click at [1120, 50] on div "Refresh Real Time Stock" at bounding box center [1062, 56] width 118 height 15
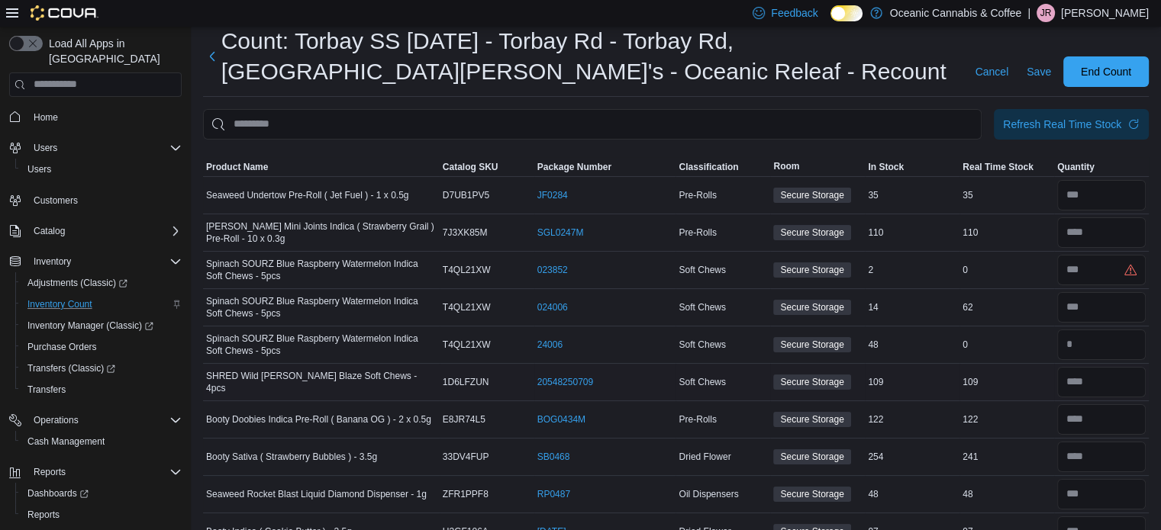
scroll to position [0, 0]
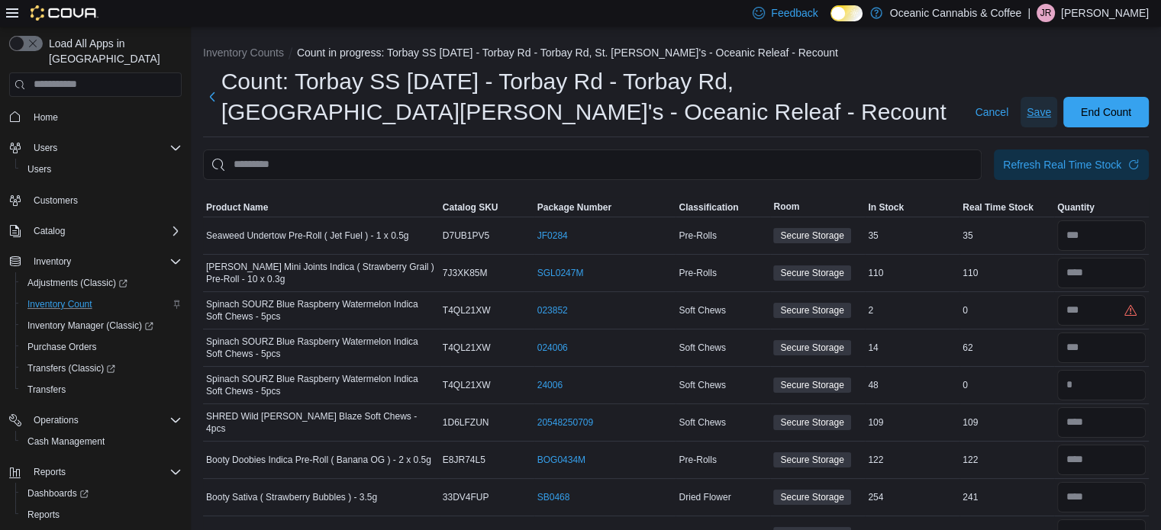
click at [1039, 116] on span "Save" at bounding box center [1039, 112] width 24 height 15
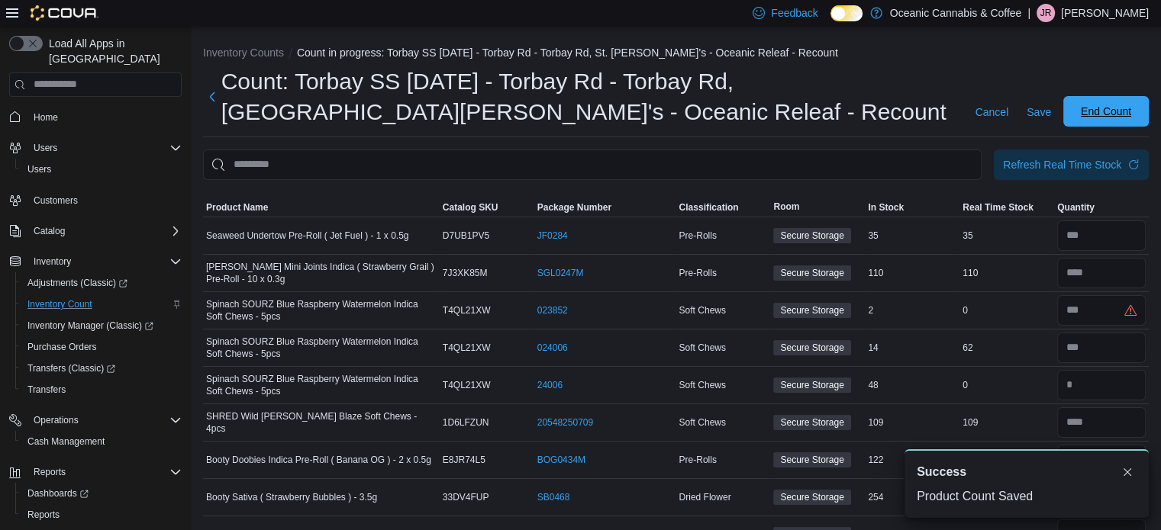
click at [1107, 113] on span "End Count" at bounding box center [1106, 111] width 50 height 15
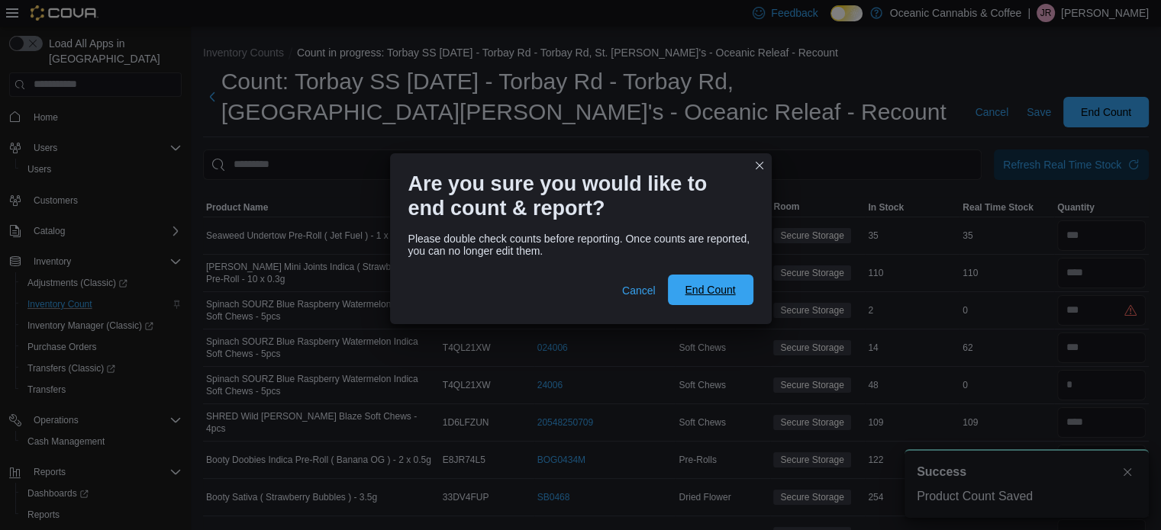
click at [705, 289] on span "End Count" at bounding box center [710, 289] width 50 height 15
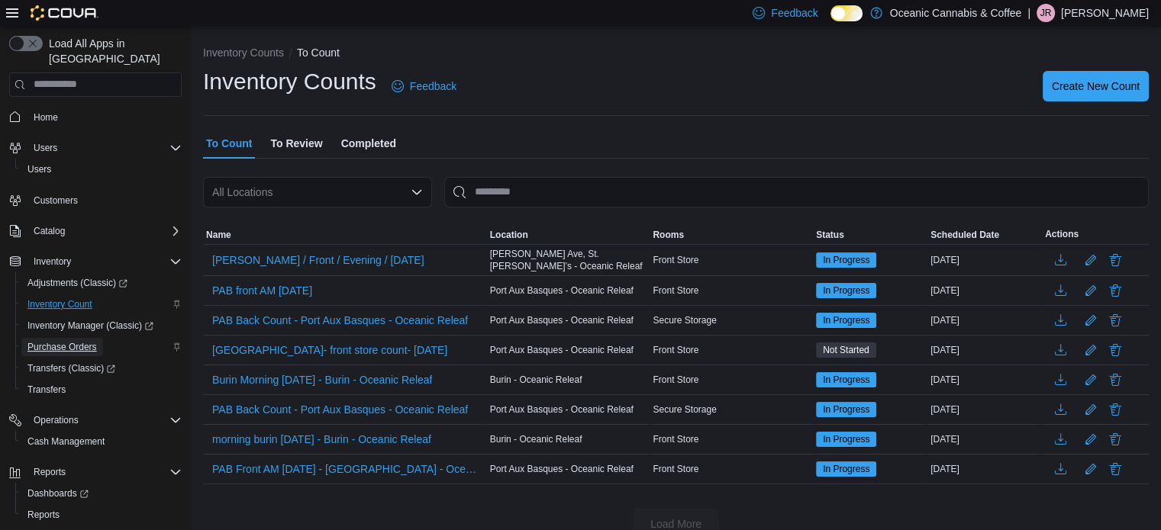
drag, startPoint x: 67, startPoint y: 334, endPoint x: 121, endPoint y: 331, distance: 53.5
click at [67, 341] on span "Purchase Orders" at bounding box center [61, 347] width 69 height 12
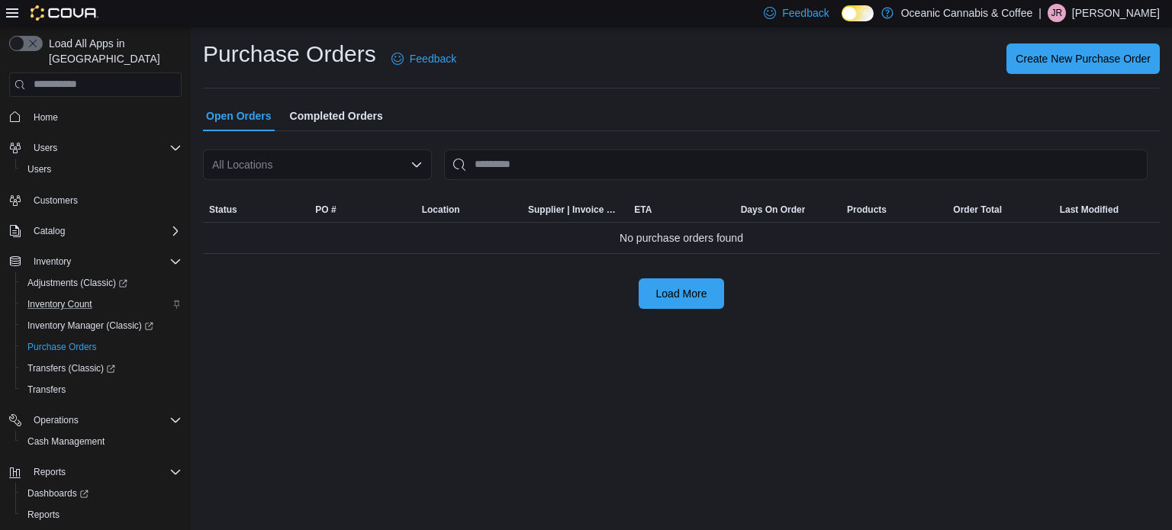
click at [339, 166] on div "All Locations" at bounding box center [317, 165] width 229 height 31
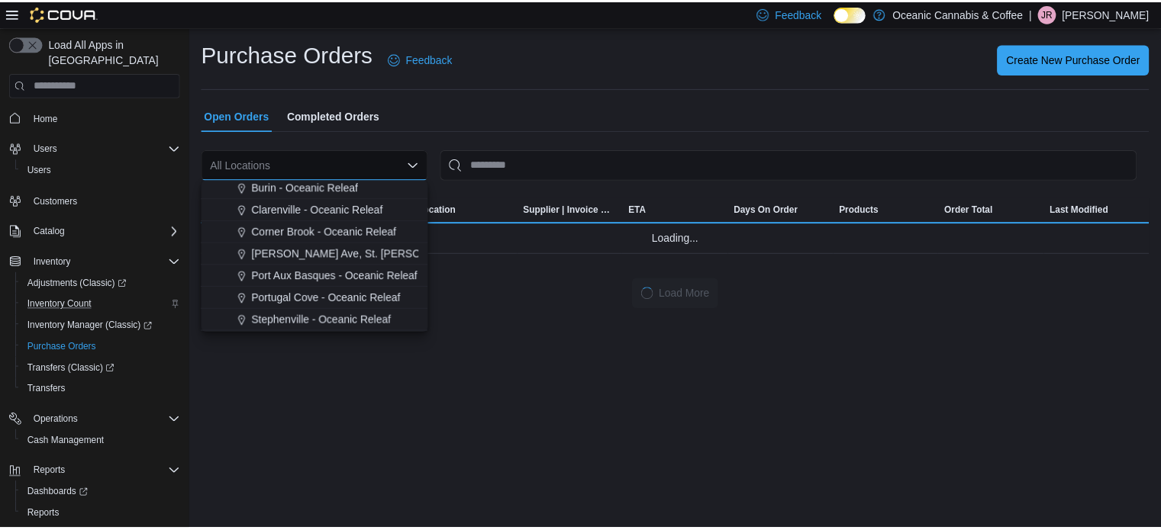
scroll to position [91, 0]
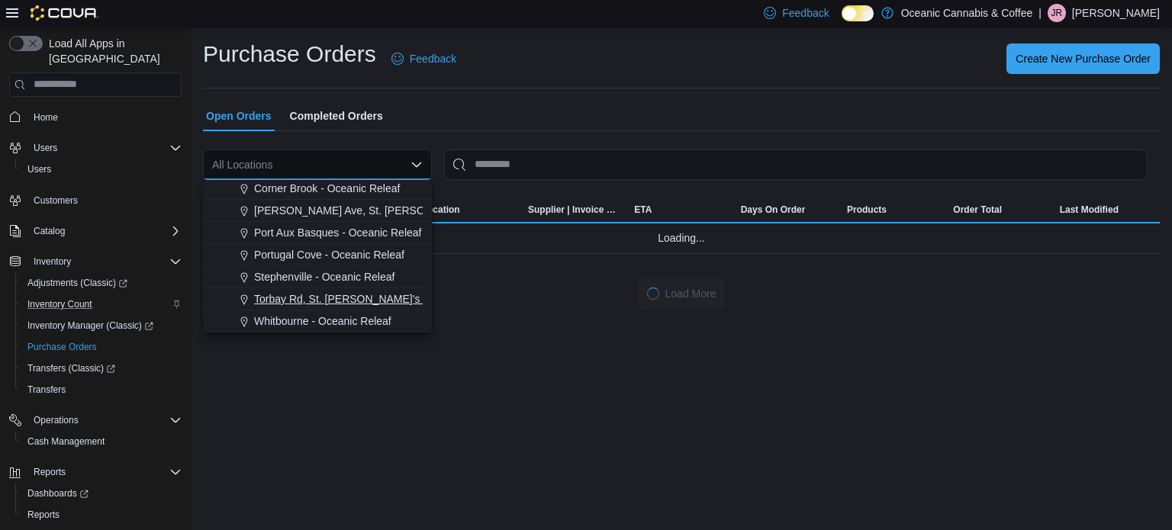
click at [289, 293] on span "Torbay Rd, St. John's - Oceanic Releaf" at bounding box center [378, 299] width 249 height 15
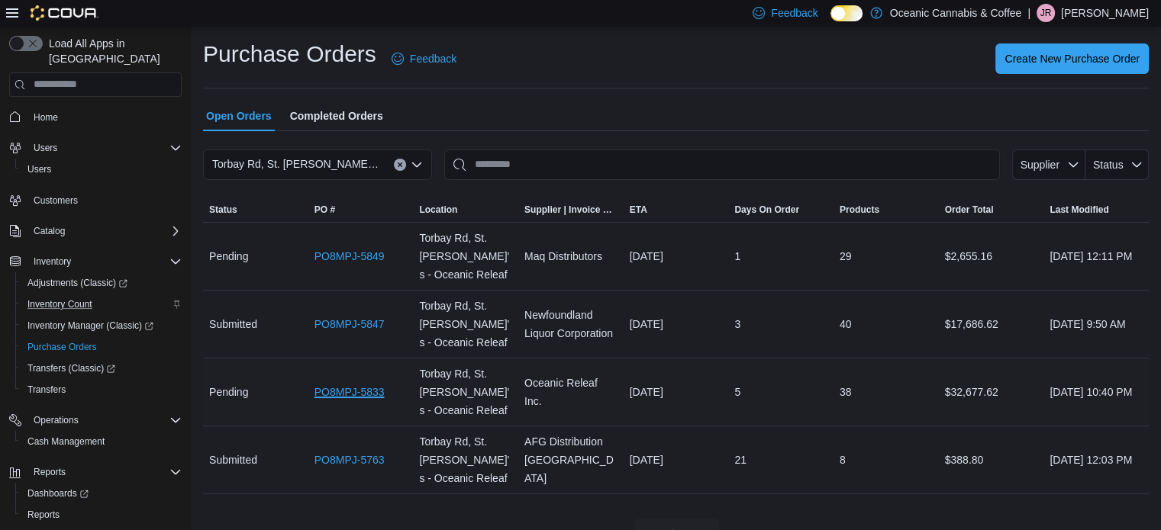
click at [369, 387] on link "PO8MPJ-5833" at bounding box center [349, 392] width 70 height 18
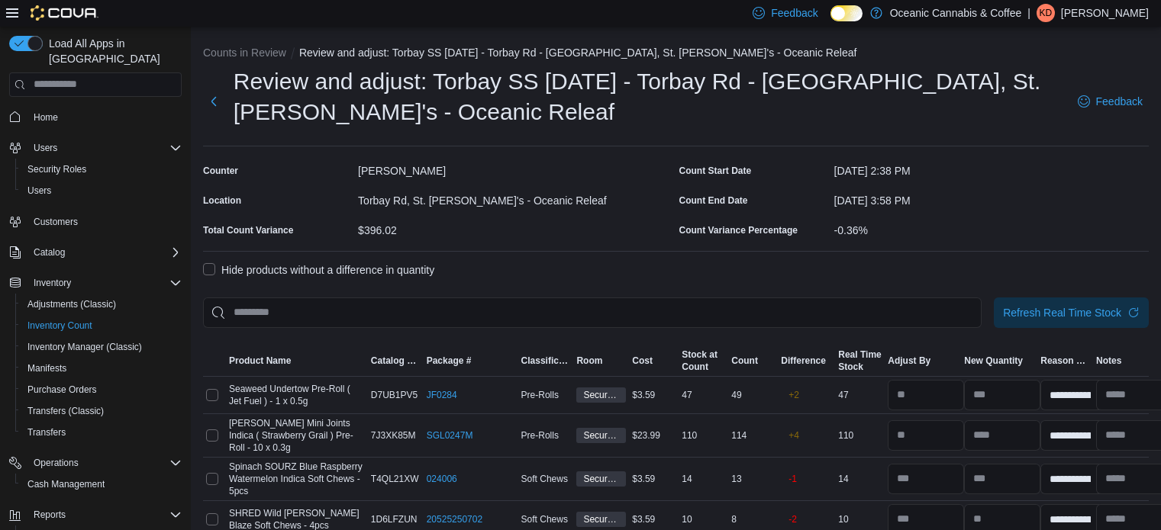
select select "**********"
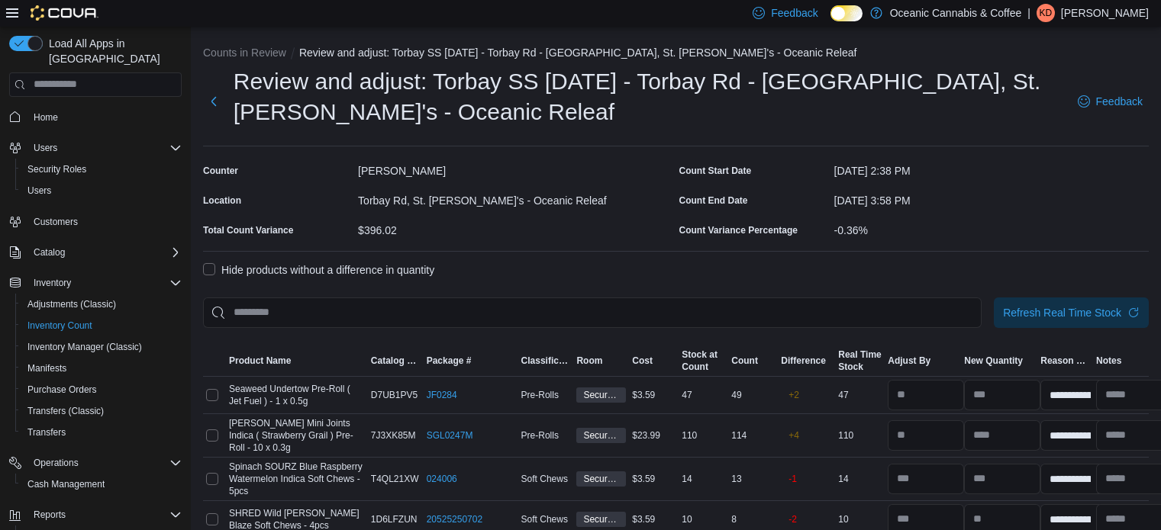
select select "**********"
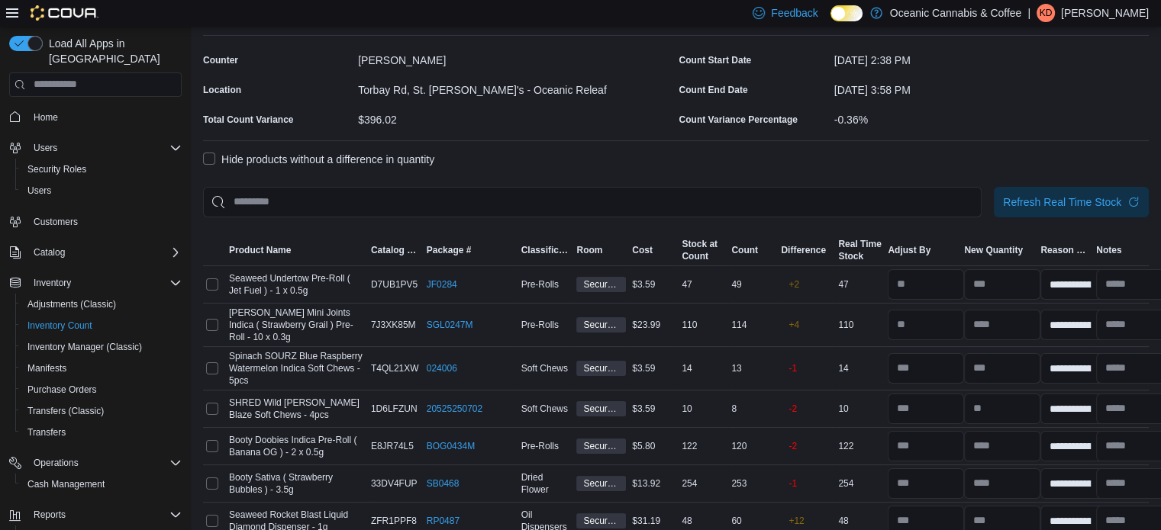
scroll to position [95, 0]
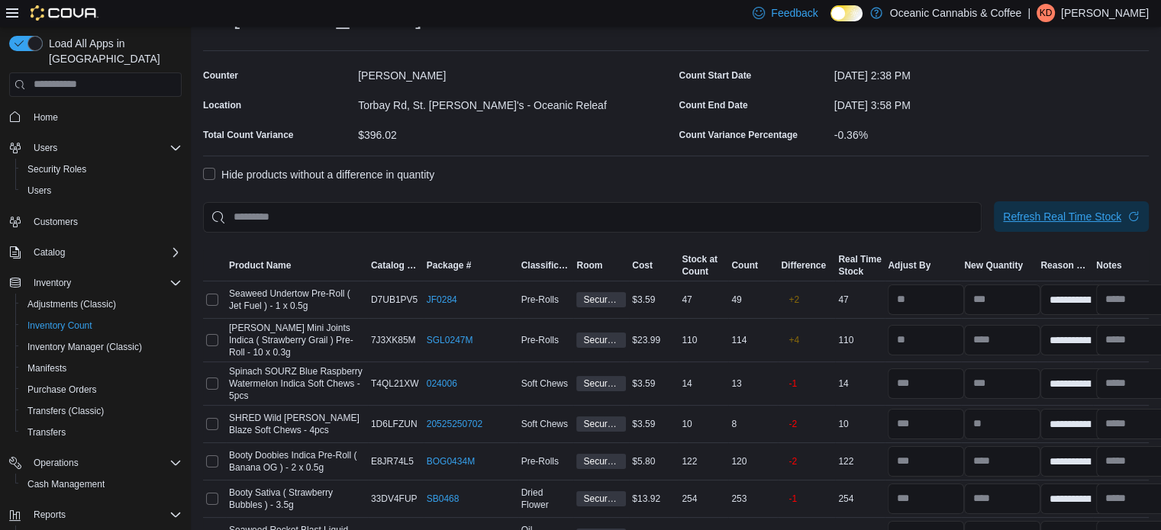
click at [1138, 214] on span "Refresh Real Time Stock" at bounding box center [1071, 216] width 137 height 31
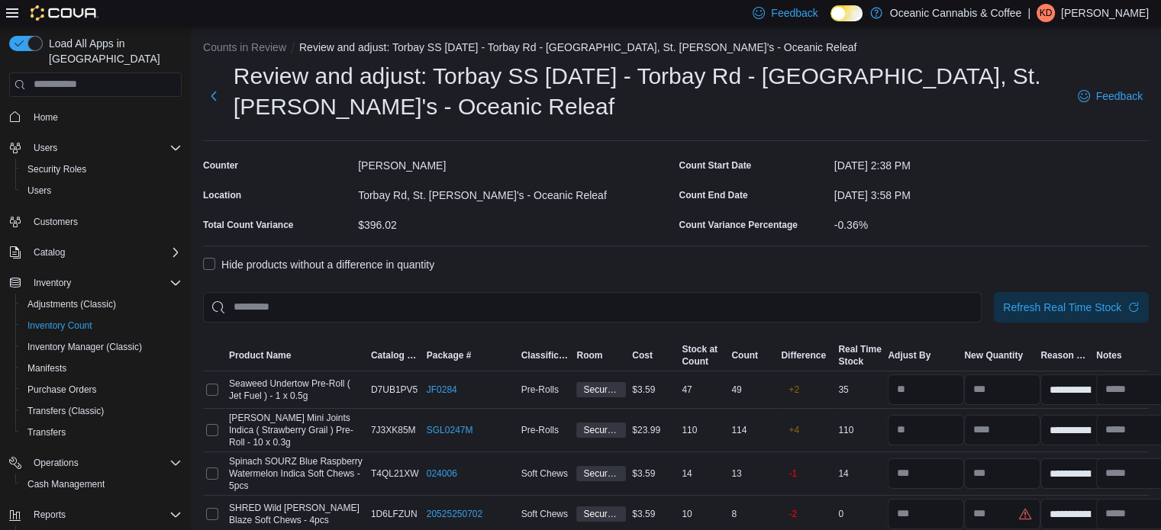
scroll to position [0, 0]
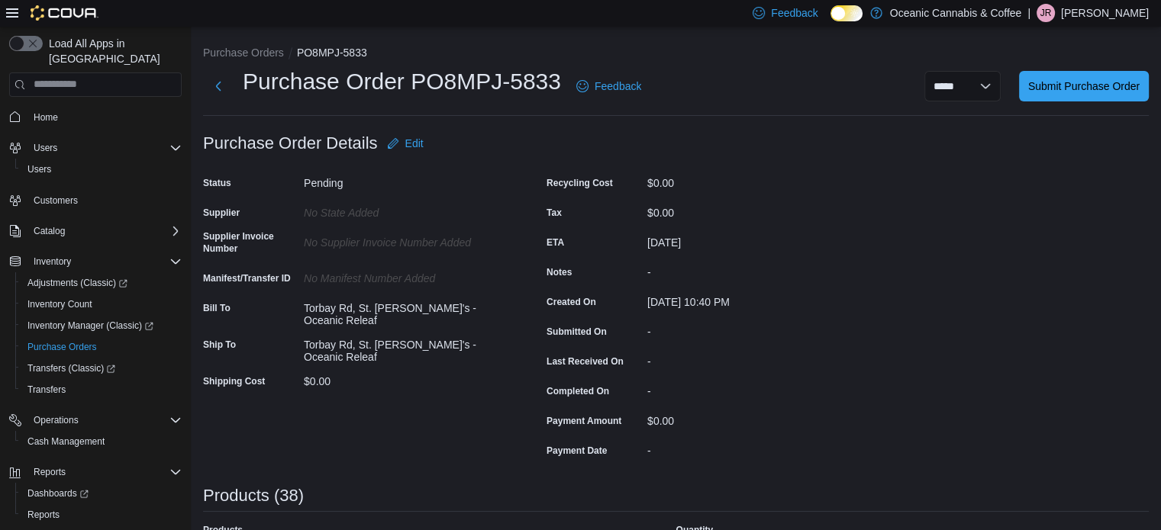
click at [20, 15] on div at bounding box center [52, 12] width 92 height 15
click at [15, 17] on icon at bounding box center [12, 12] width 12 height 9
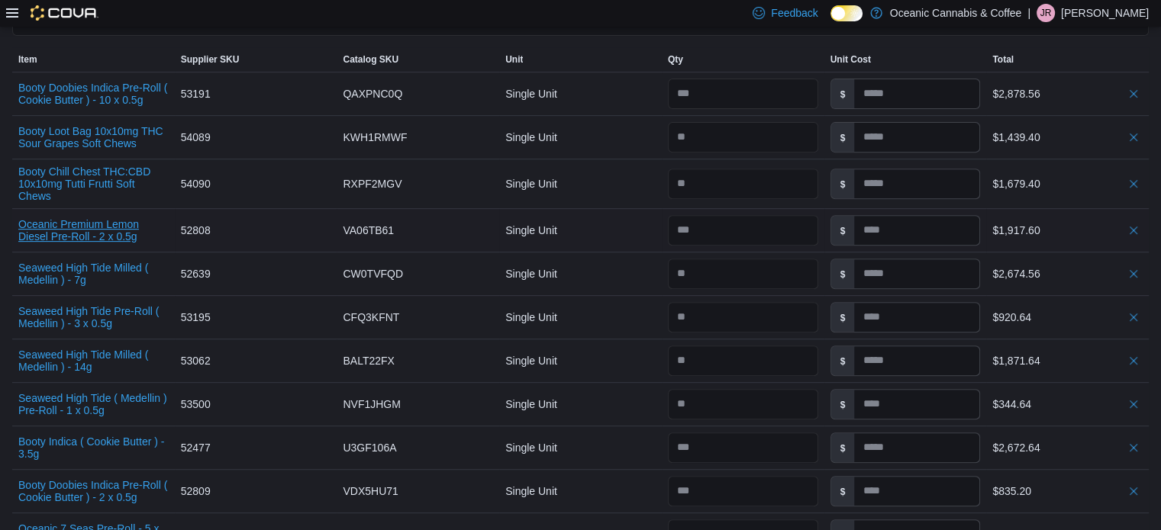
scroll to position [611, 0]
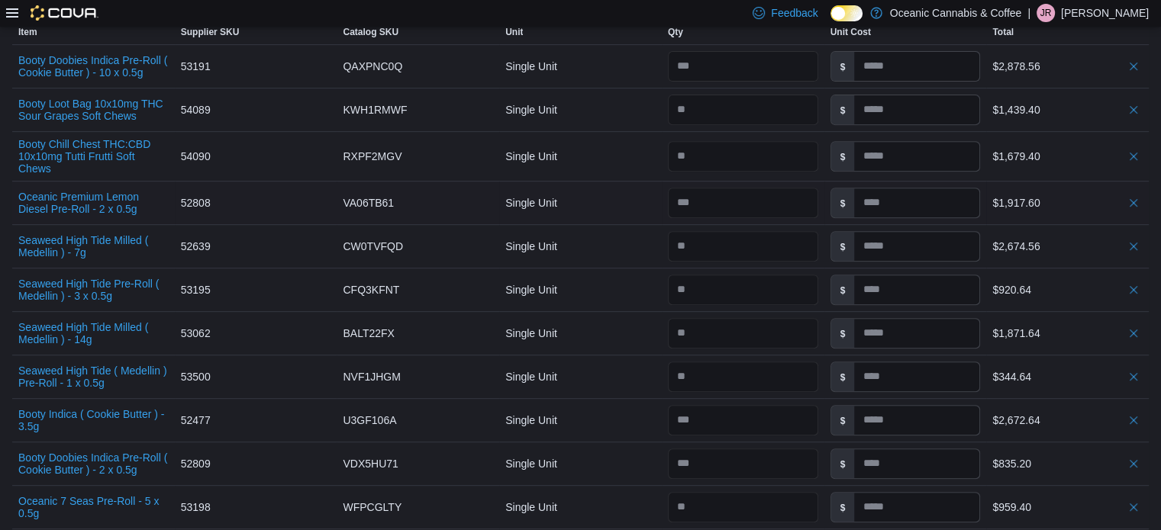
drag, startPoint x: 118, startPoint y: 211, endPoint x: 41, endPoint y: 189, distance: 80.2
click at [41, 189] on div "Oceanic Premium Lemon Diesel Pre-Roll - 2 x 0.5g" at bounding box center [93, 203] width 163 height 37
click at [59, 202] on button "Oceanic Premium Lemon Diesel Pre-Roll - 2 x 0.5g" at bounding box center [93, 203] width 150 height 24
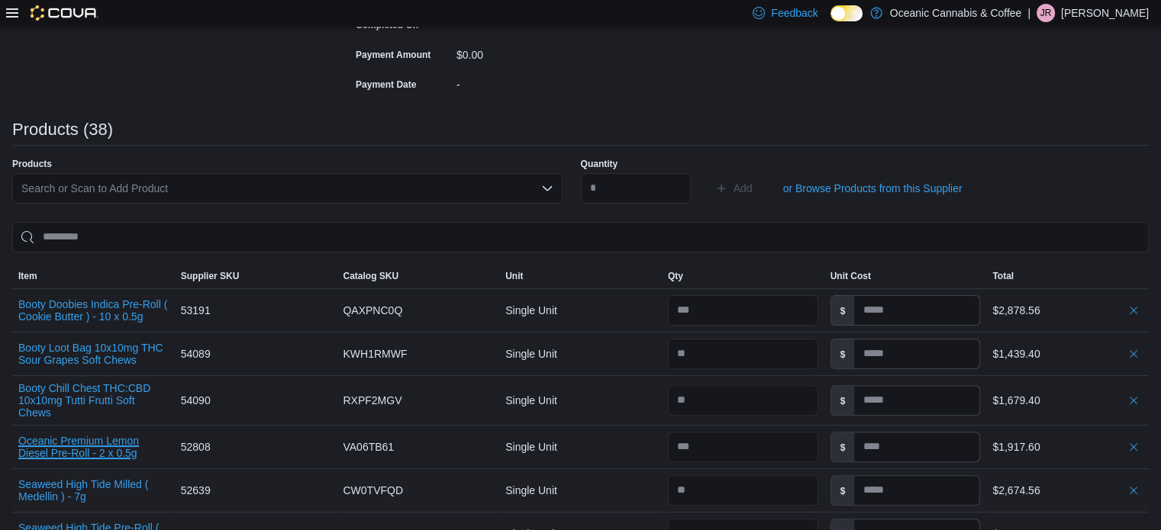
scroll to position [687, 0]
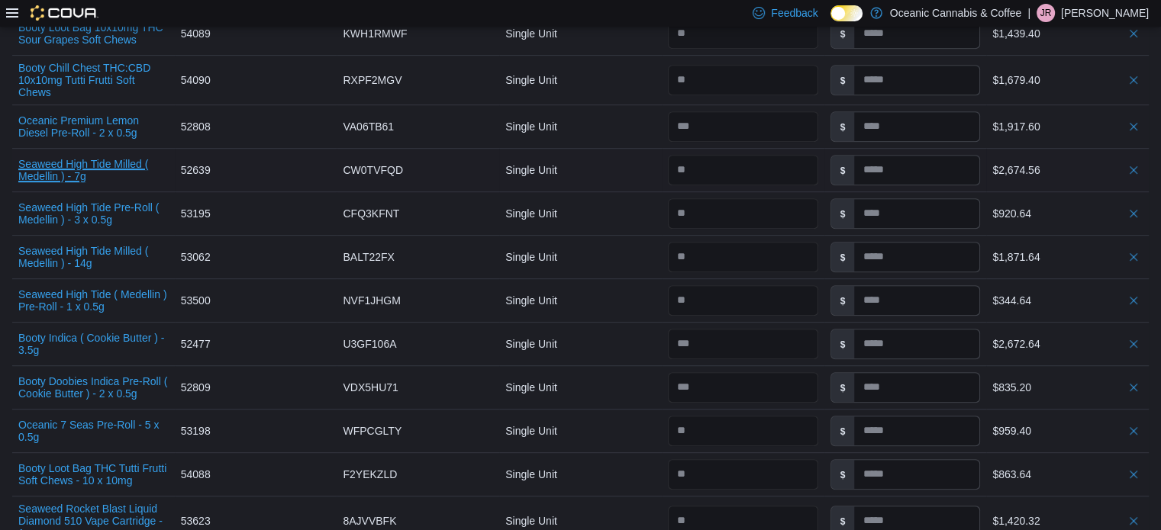
click at [92, 167] on button "Seaweed High Tide Milled ( Medellin ) - 7g" at bounding box center [93, 170] width 150 height 24
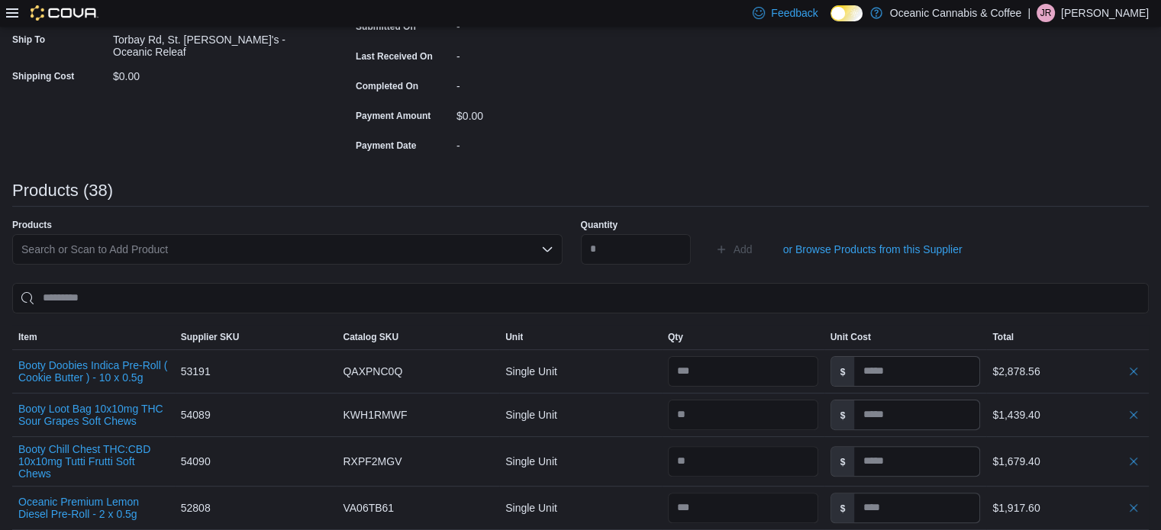
scroll to position [0, 0]
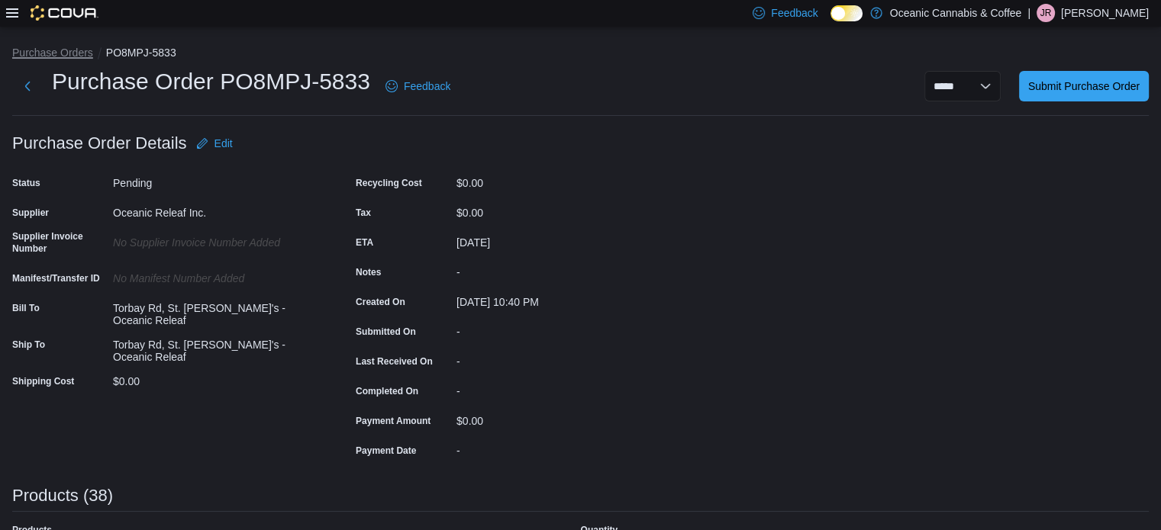
click at [55, 56] on button "Purchase Orders" at bounding box center [52, 53] width 81 height 12
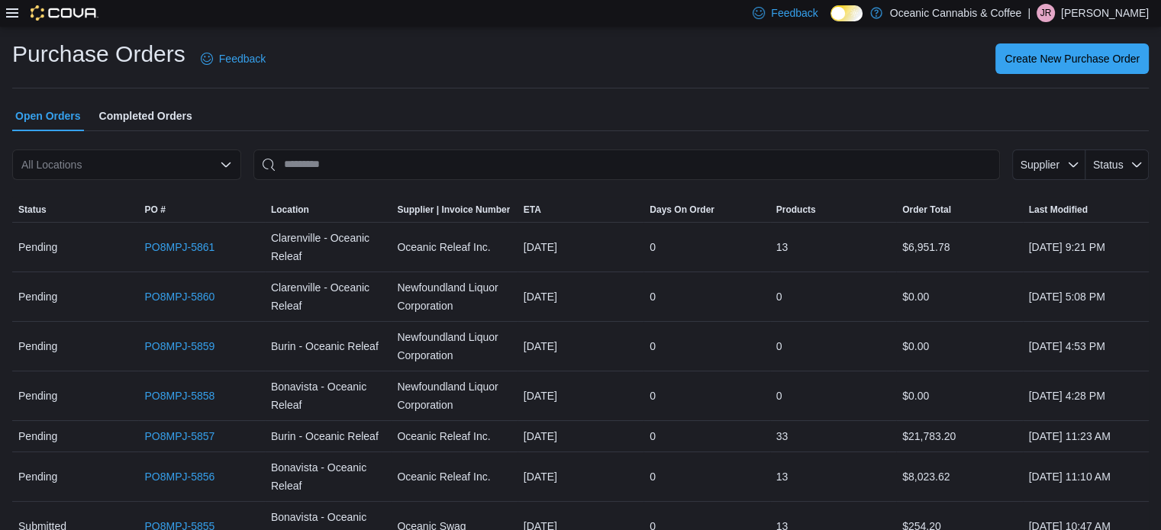
click at [134, 166] on div "All Locations" at bounding box center [126, 165] width 229 height 31
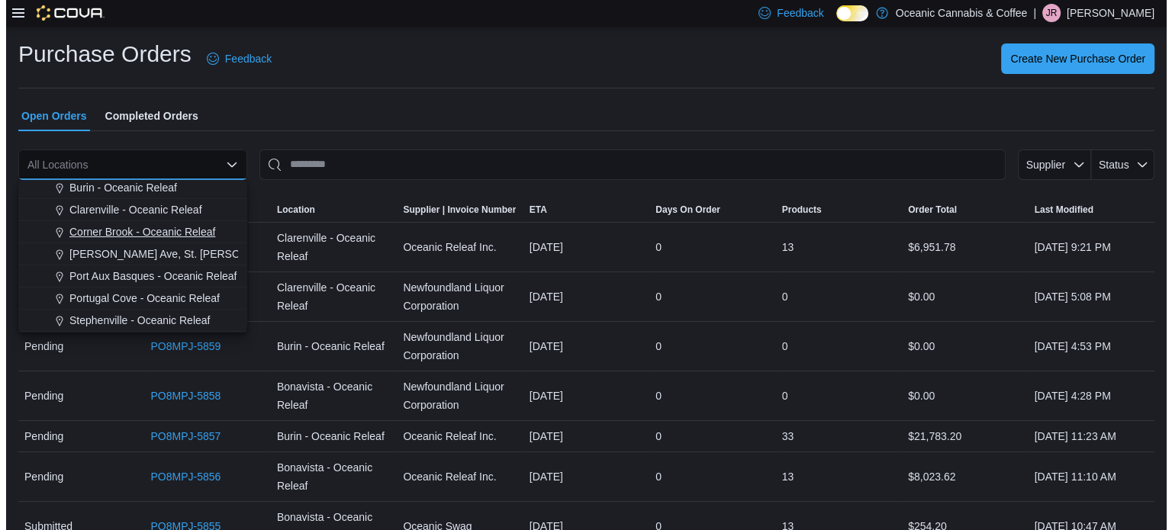
scroll to position [91, 0]
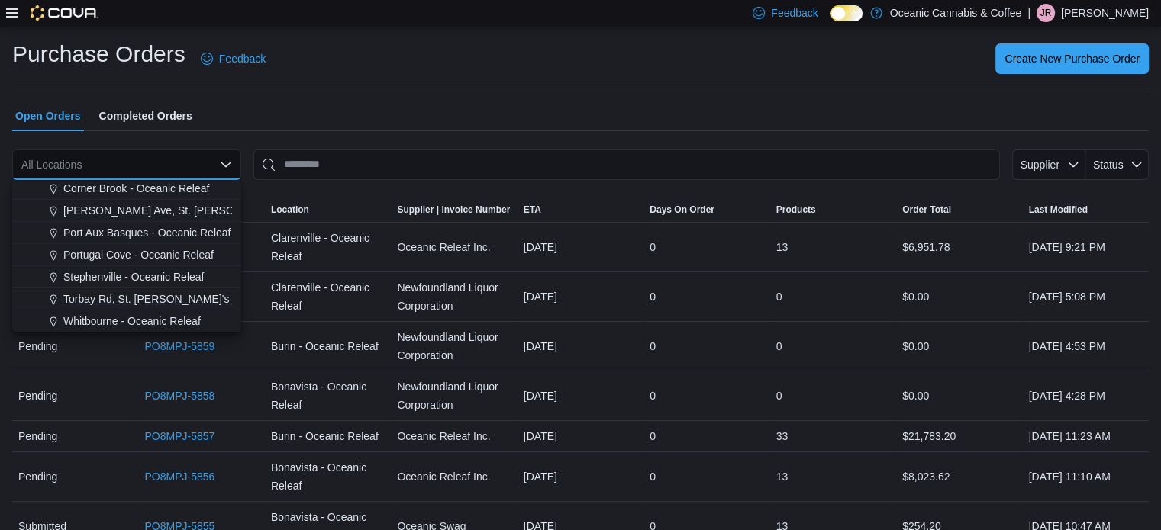
click at [128, 305] on span "Torbay Rd, St. John's - Oceanic Releaf" at bounding box center [187, 299] width 249 height 15
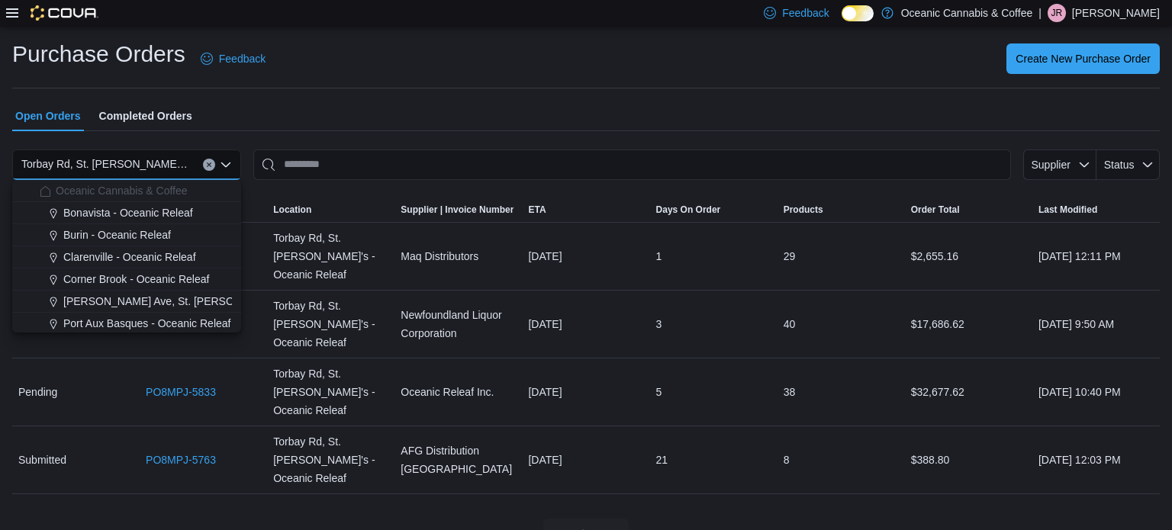
click at [427, 56] on div "Create New Purchase Order" at bounding box center [722, 59] width 876 height 31
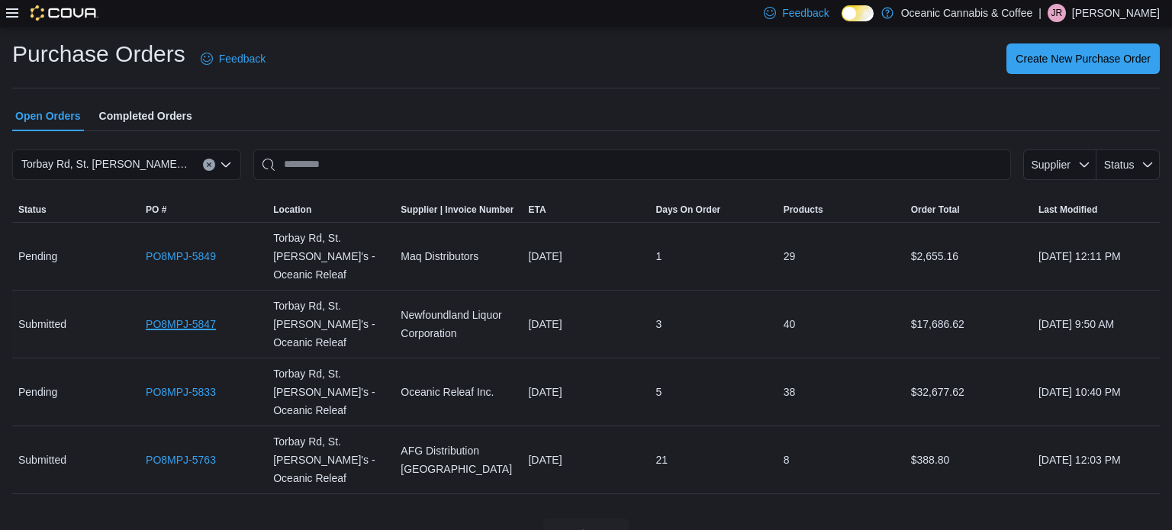
click at [205, 315] on link "PO8MPJ-5847" at bounding box center [181, 324] width 70 height 18
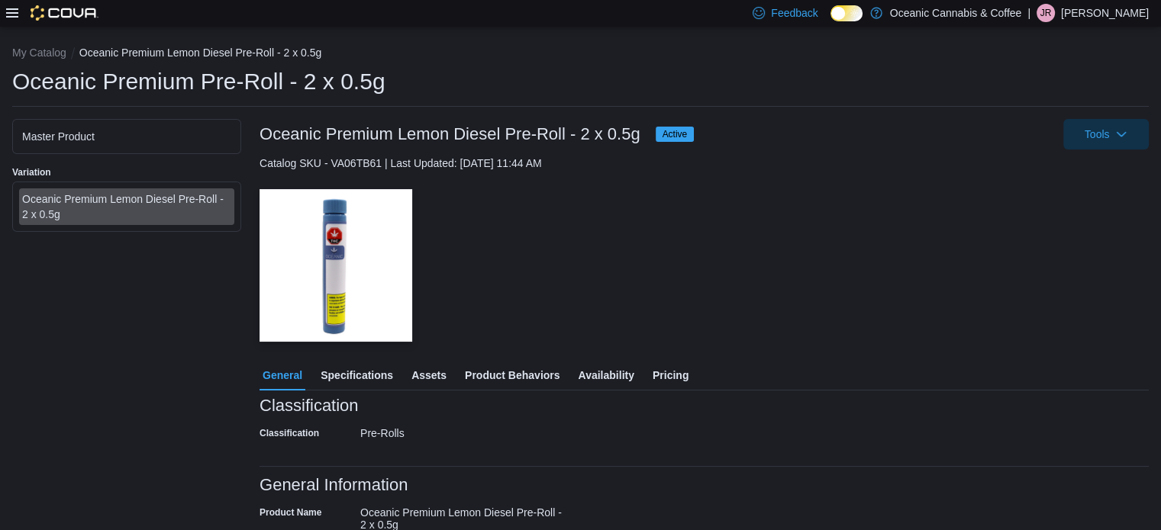
click at [666, 368] on span "Pricing" at bounding box center [671, 375] width 36 height 31
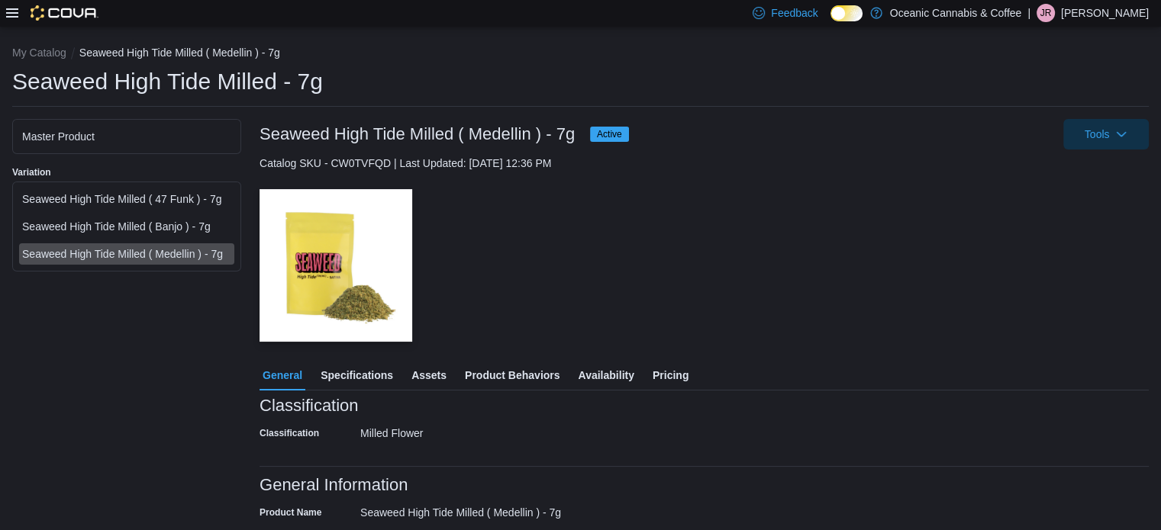
click at [675, 369] on span "Pricing" at bounding box center [671, 375] width 36 height 31
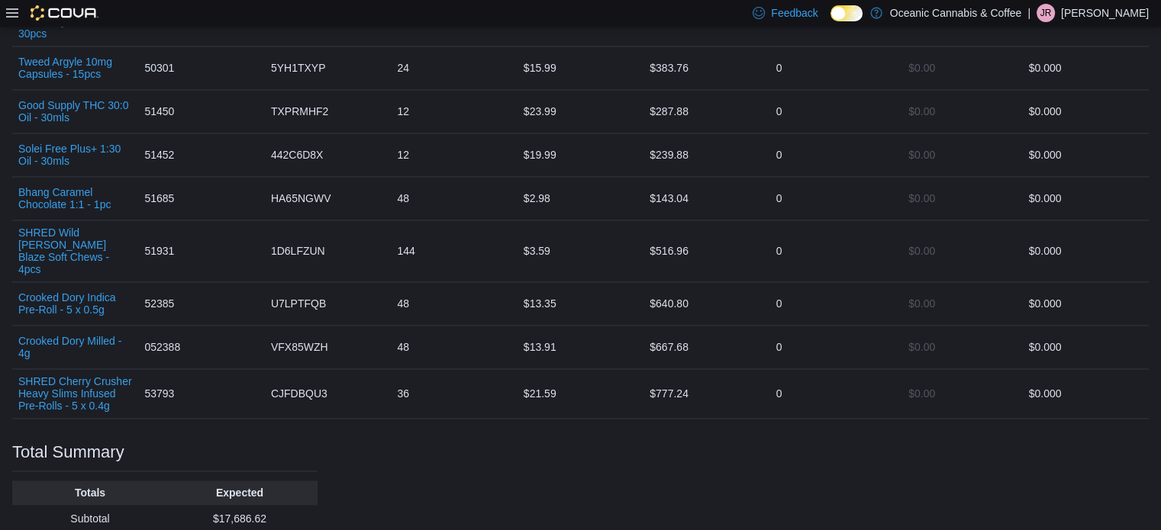
scroll to position [2290, 0]
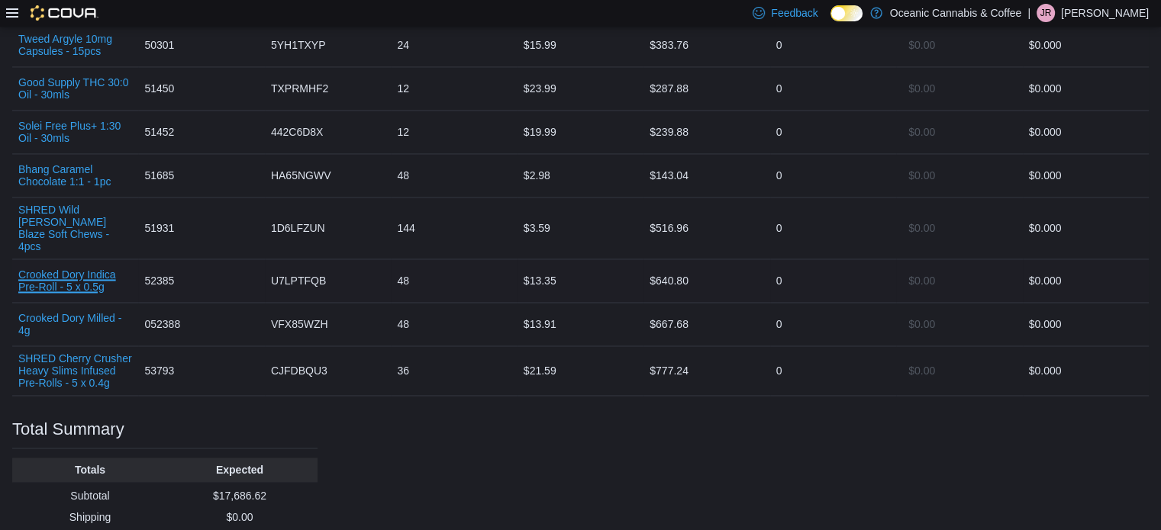
click at [73, 269] on button "Crooked Dory Indica Pre-Roll - 5 x 0.5g" at bounding box center [75, 281] width 114 height 24
click at [100, 312] on button "Crooked Dory Milled - 4g" at bounding box center [75, 324] width 114 height 24
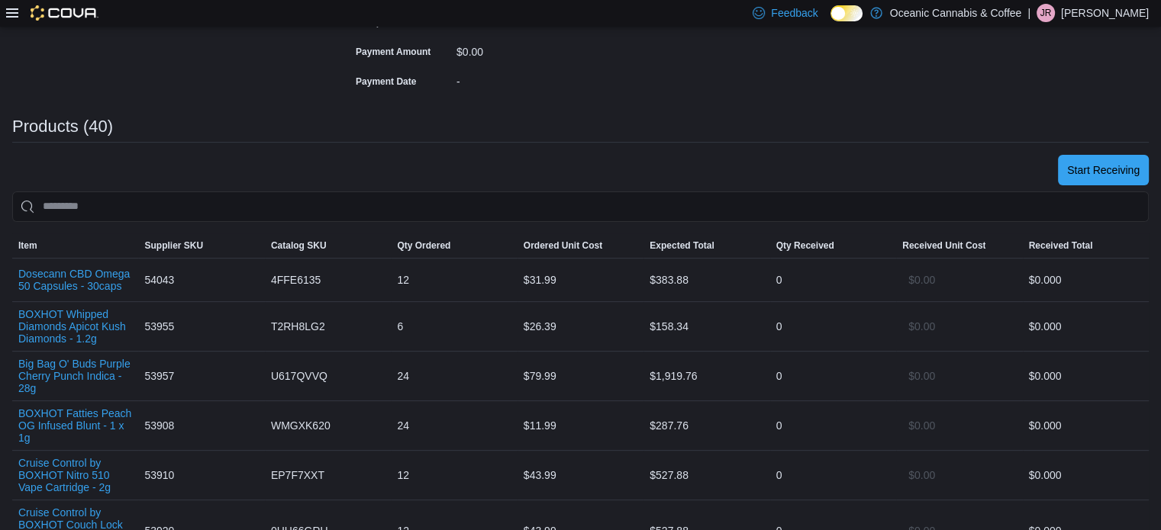
scroll to position [382, 0]
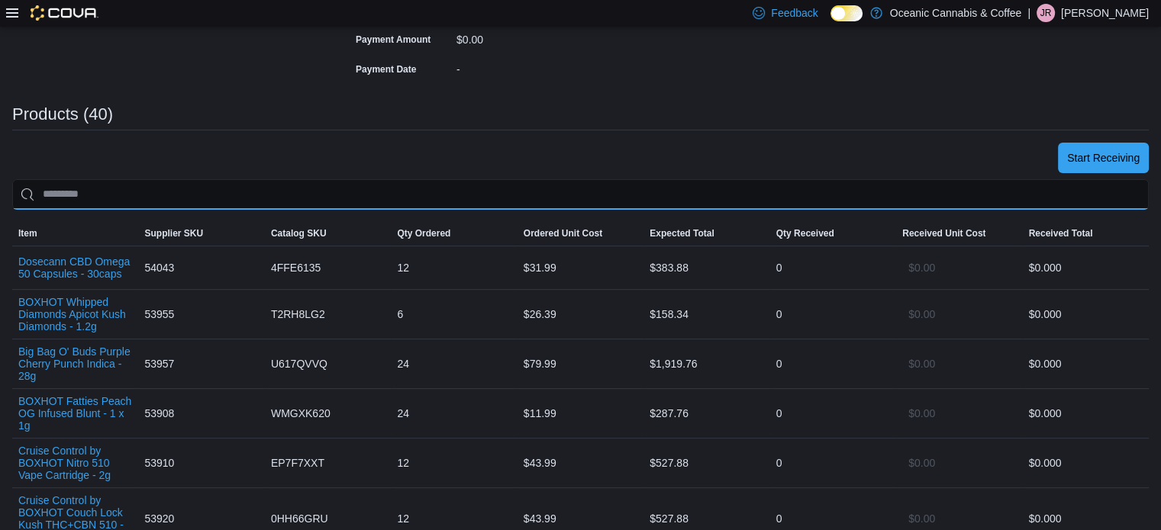
click at [254, 190] on input "search" at bounding box center [580, 194] width 1136 height 31
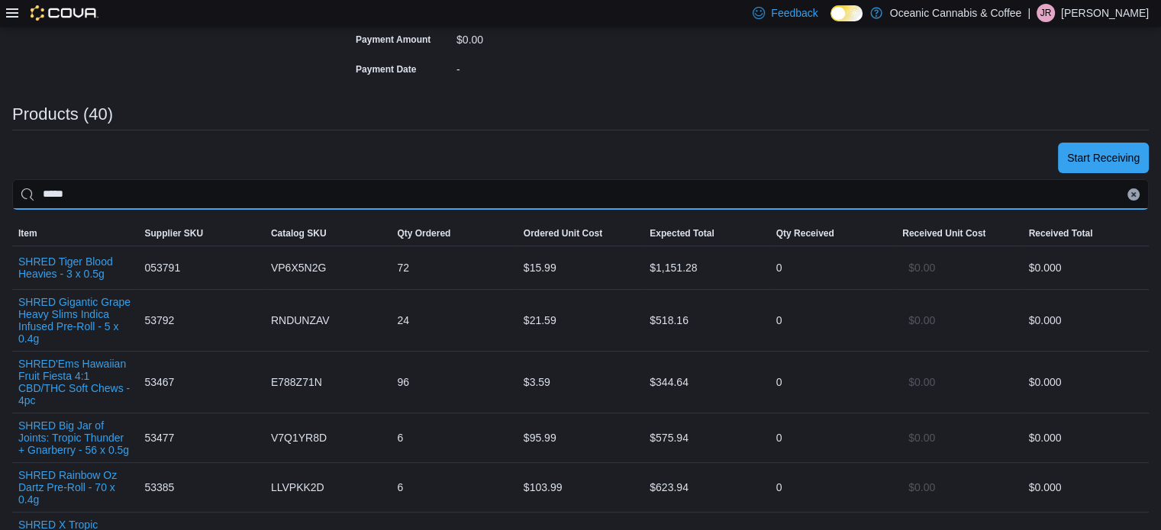
type input "*****"
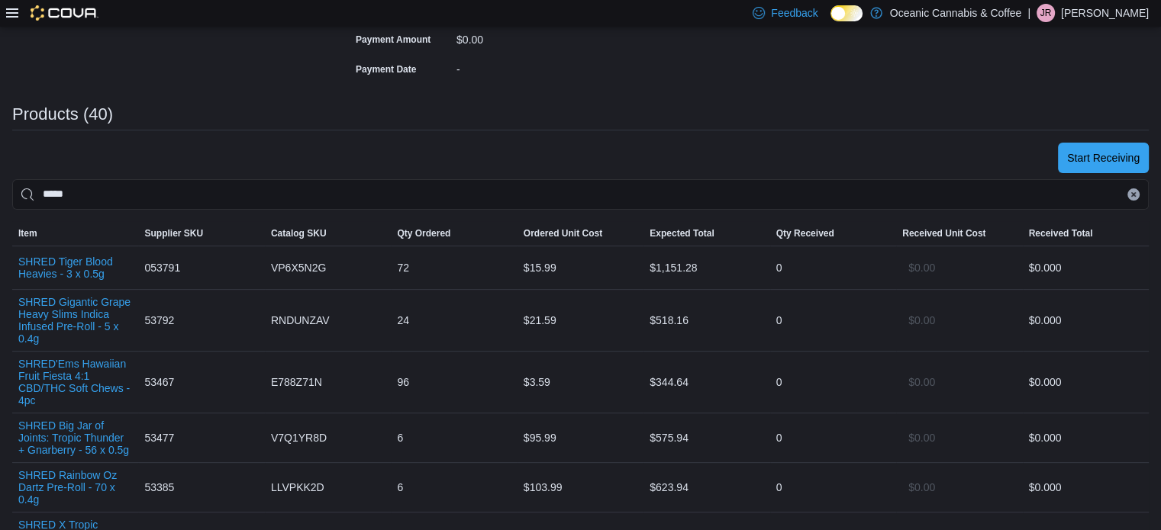
click at [264, 121] on div "Products (40)" at bounding box center [580, 114] width 1136 height 18
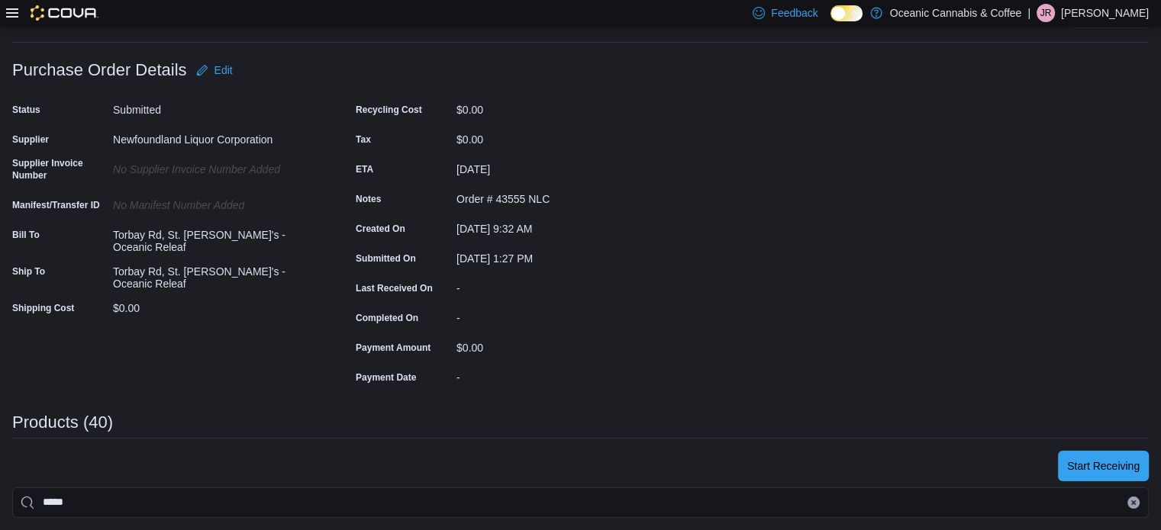
scroll to position [153, 0]
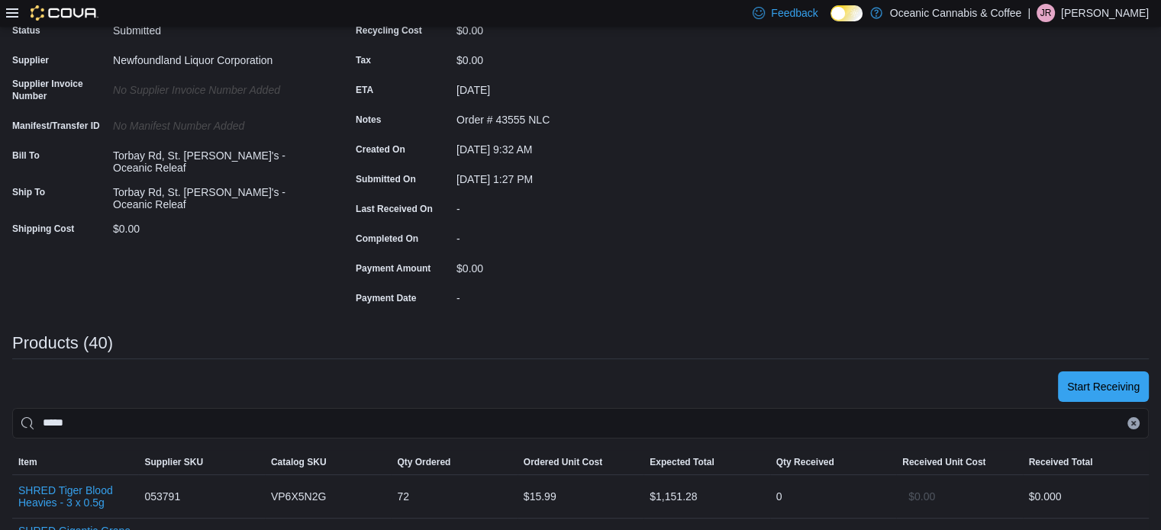
drag, startPoint x: 1147, startPoint y: 427, endPoint x: 1050, endPoint y: 414, distance: 97.8
click at [1140, 427] on button "Clear input" at bounding box center [1133, 423] width 12 height 12
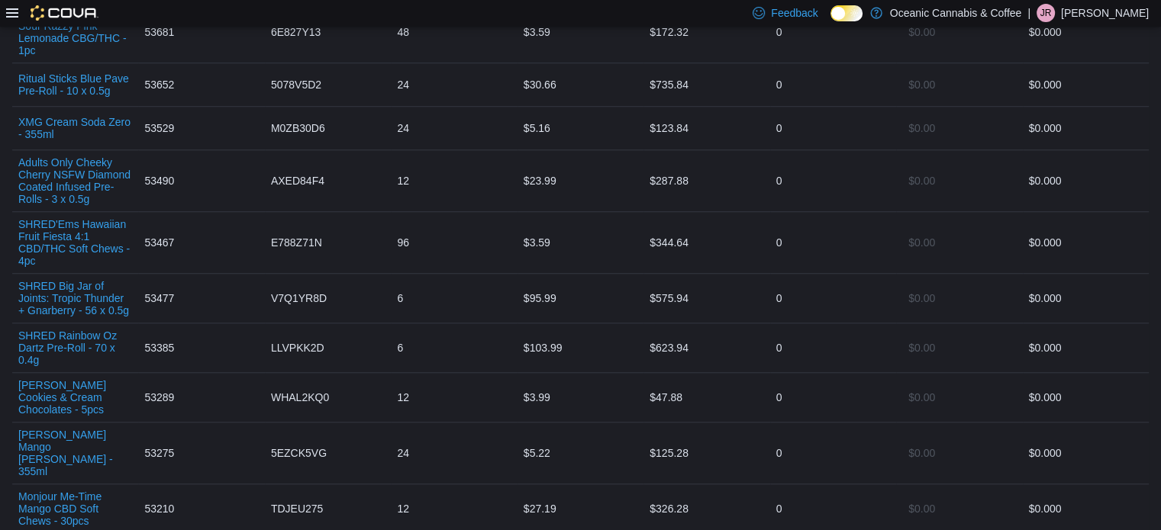
scroll to position [1221, 0]
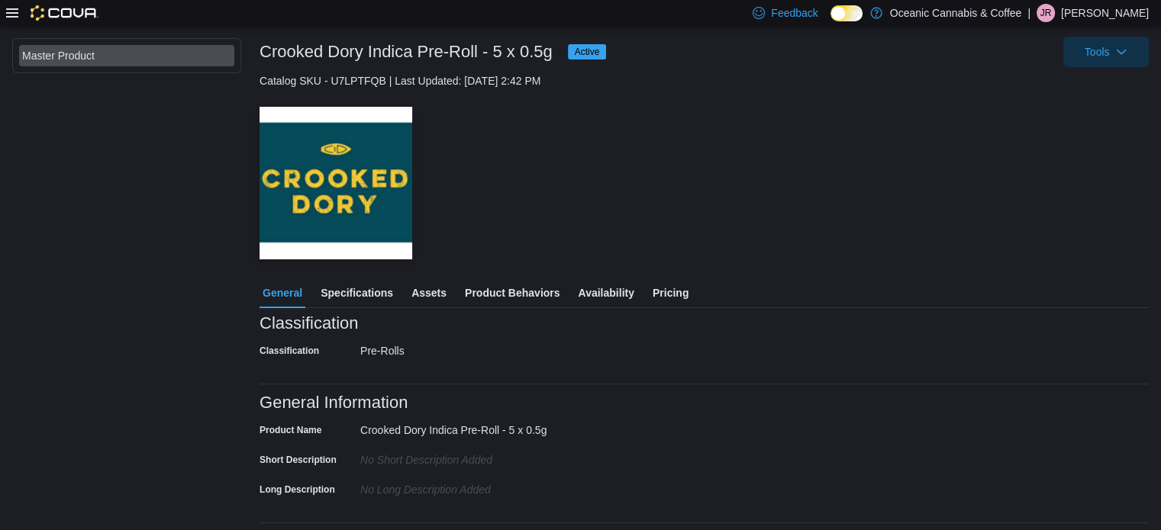
scroll to position [76, 0]
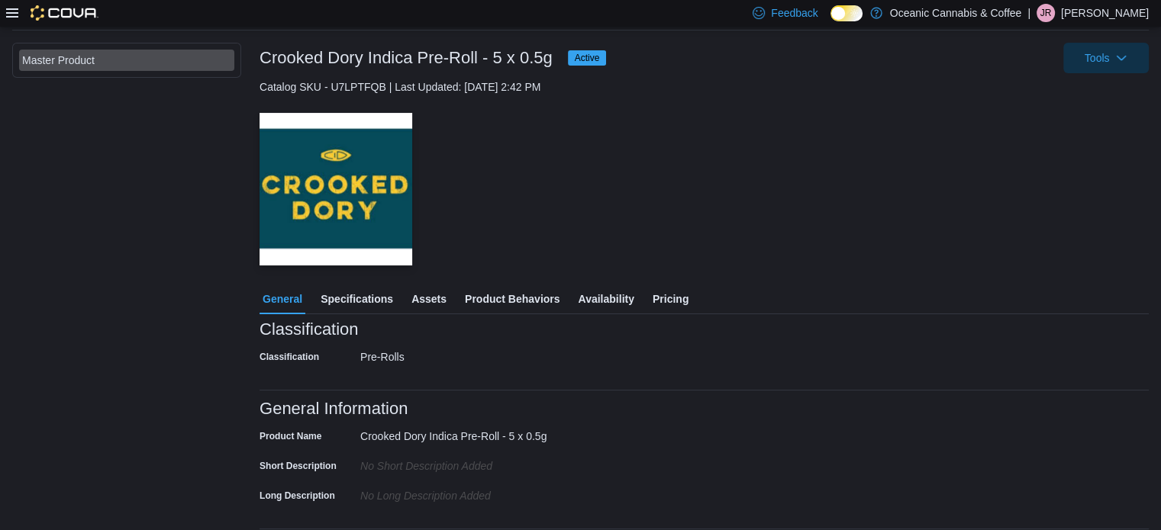
drag, startPoint x: 673, startPoint y: 292, endPoint x: 730, endPoint y: 291, distance: 56.5
click at [675, 292] on span "Pricing" at bounding box center [671, 299] width 36 height 31
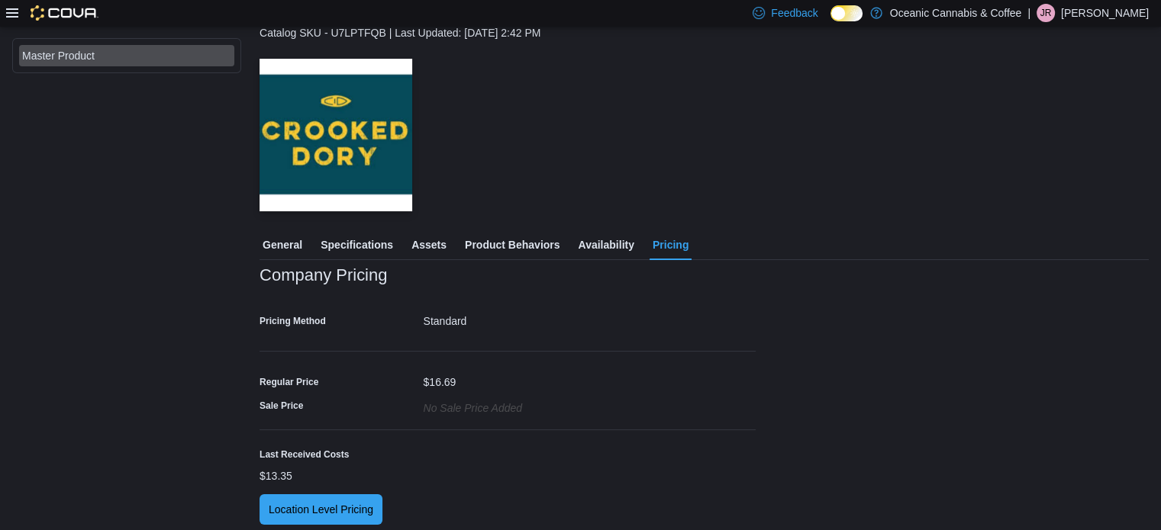
scroll to position [137, 0]
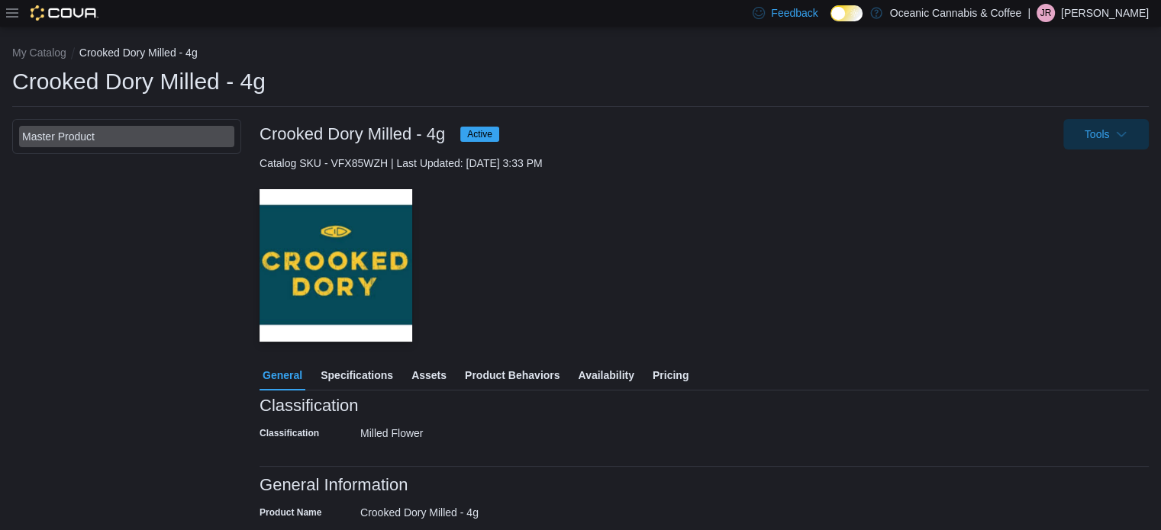
click at [689, 366] on button "Pricing" at bounding box center [671, 375] width 42 height 31
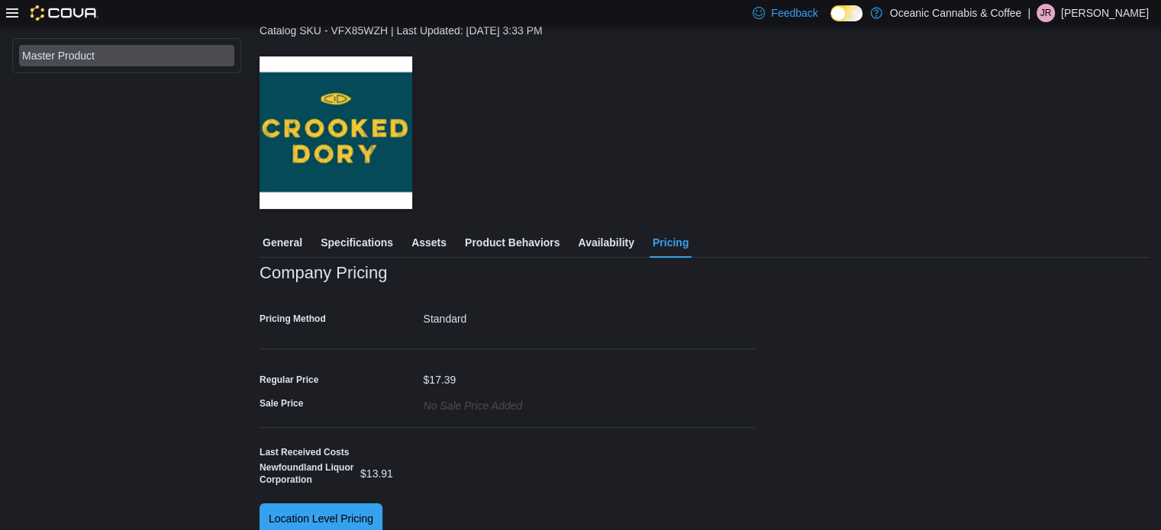
scroll to position [148, 0]
